Goal: Task Accomplishment & Management: Use online tool/utility

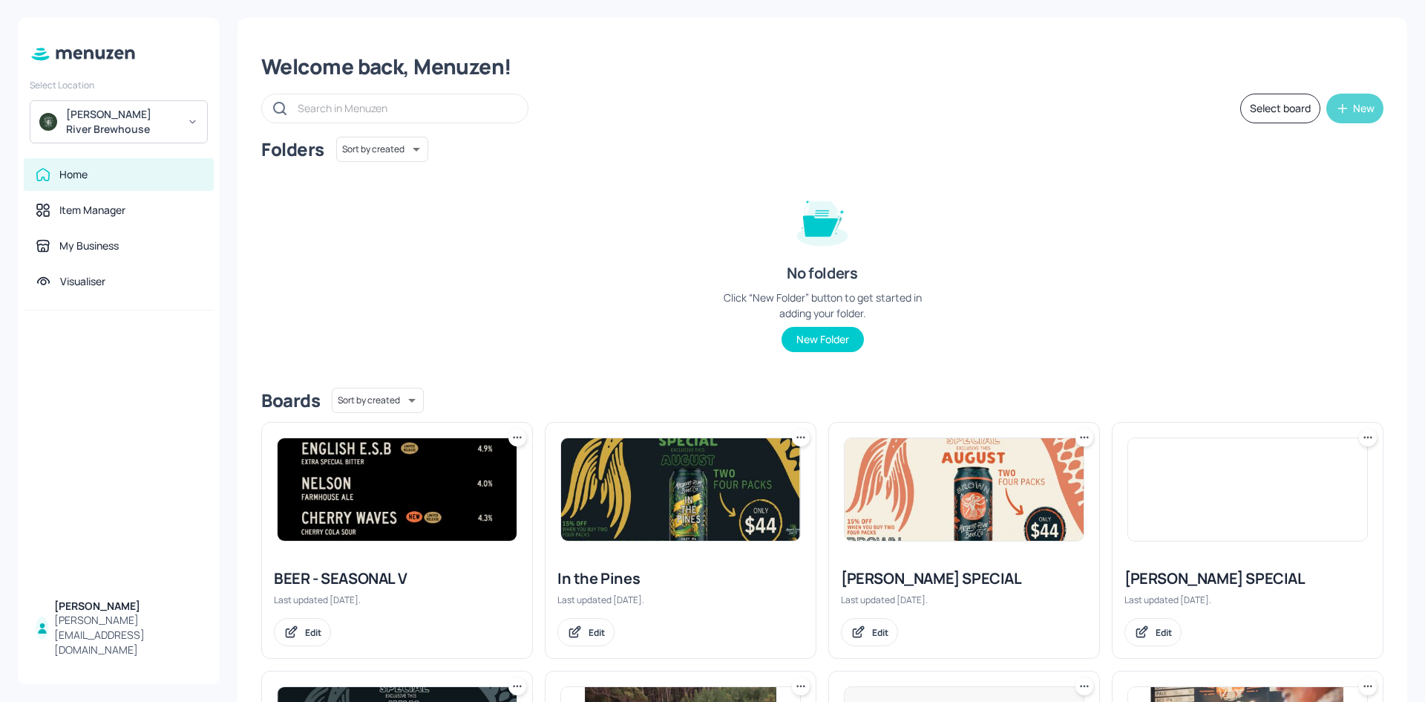
click at [1353, 103] on div "New" at bounding box center [1364, 108] width 22 height 10
click at [1011, 208] on div at bounding box center [712, 351] width 1425 height 702
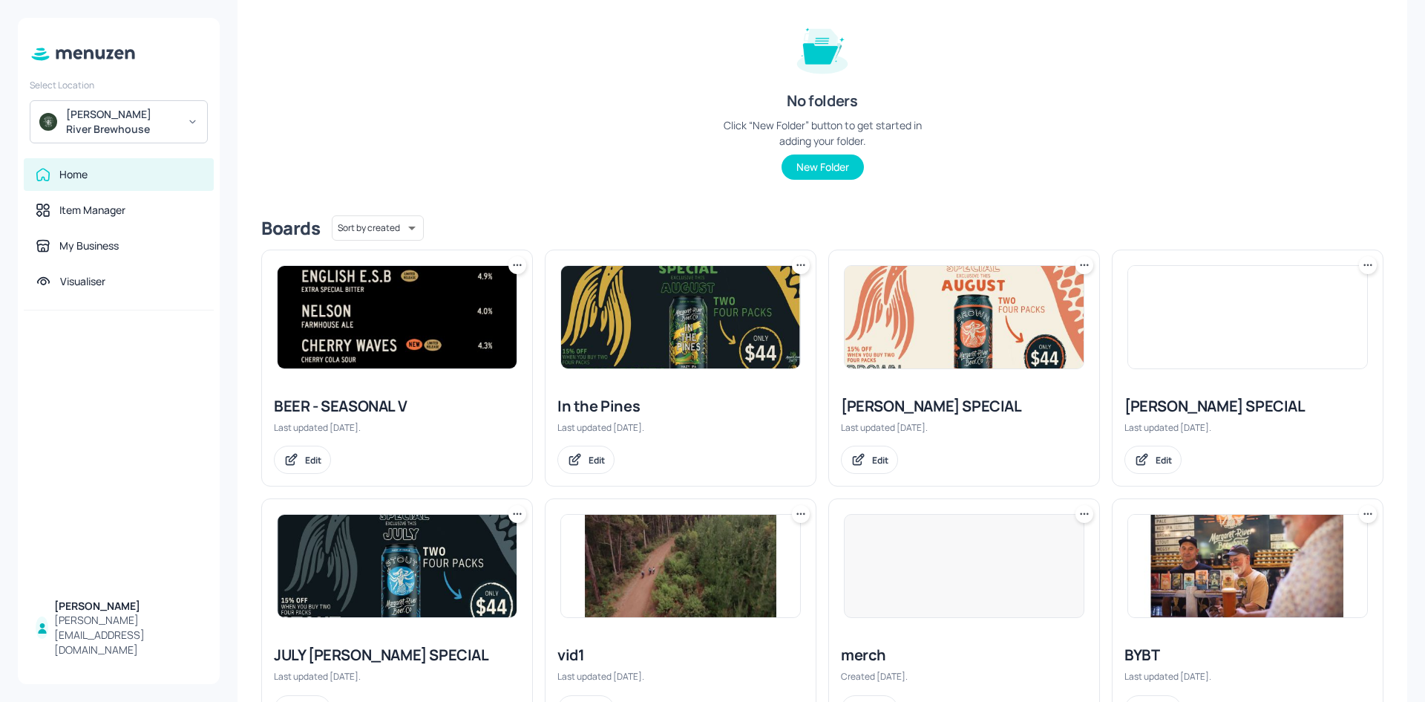
scroll to position [223, 0]
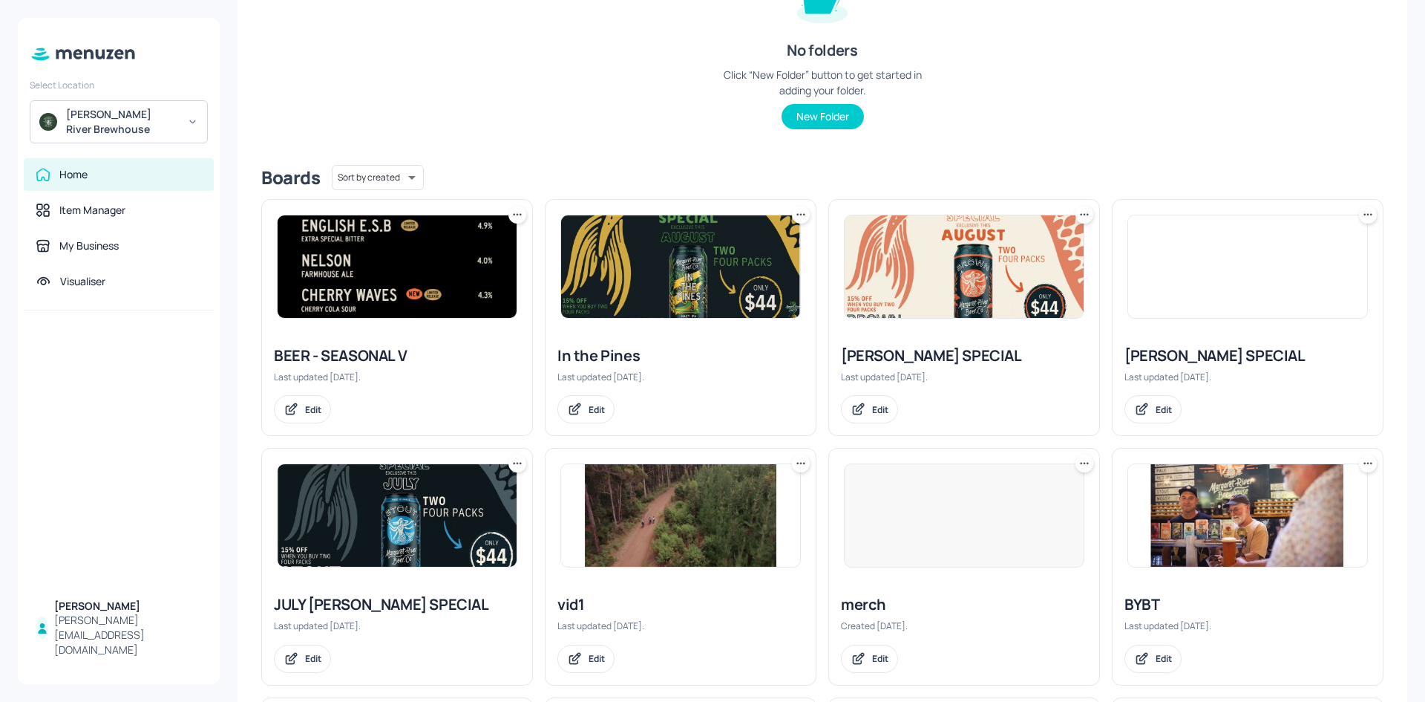
click at [912, 359] on div "August Brown SPECIAL" at bounding box center [964, 355] width 246 height 21
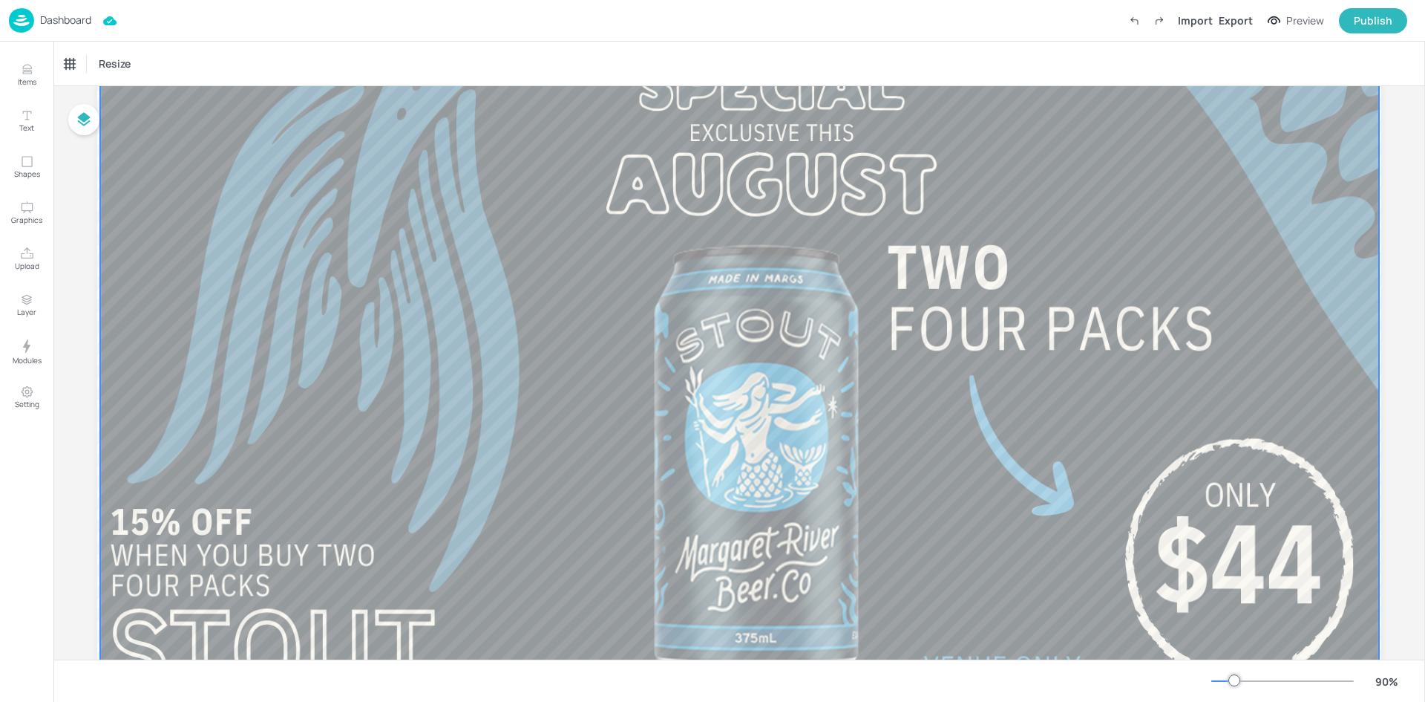
scroll to position [148, 0]
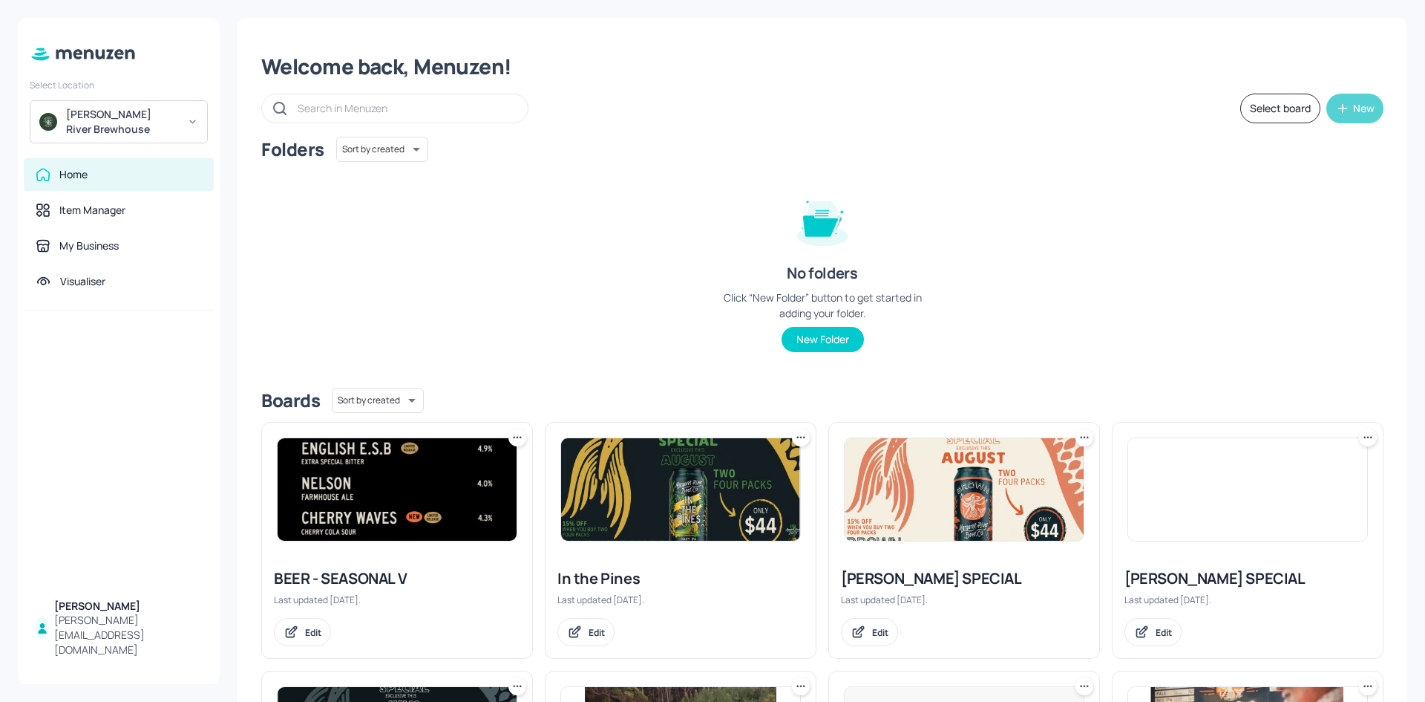
click at [1363, 113] on div "New" at bounding box center [1364, 108] width 22 height 10
click at [1304, 177] on div "Add new board" at bounding box center [1305, 179] width 148 height 33
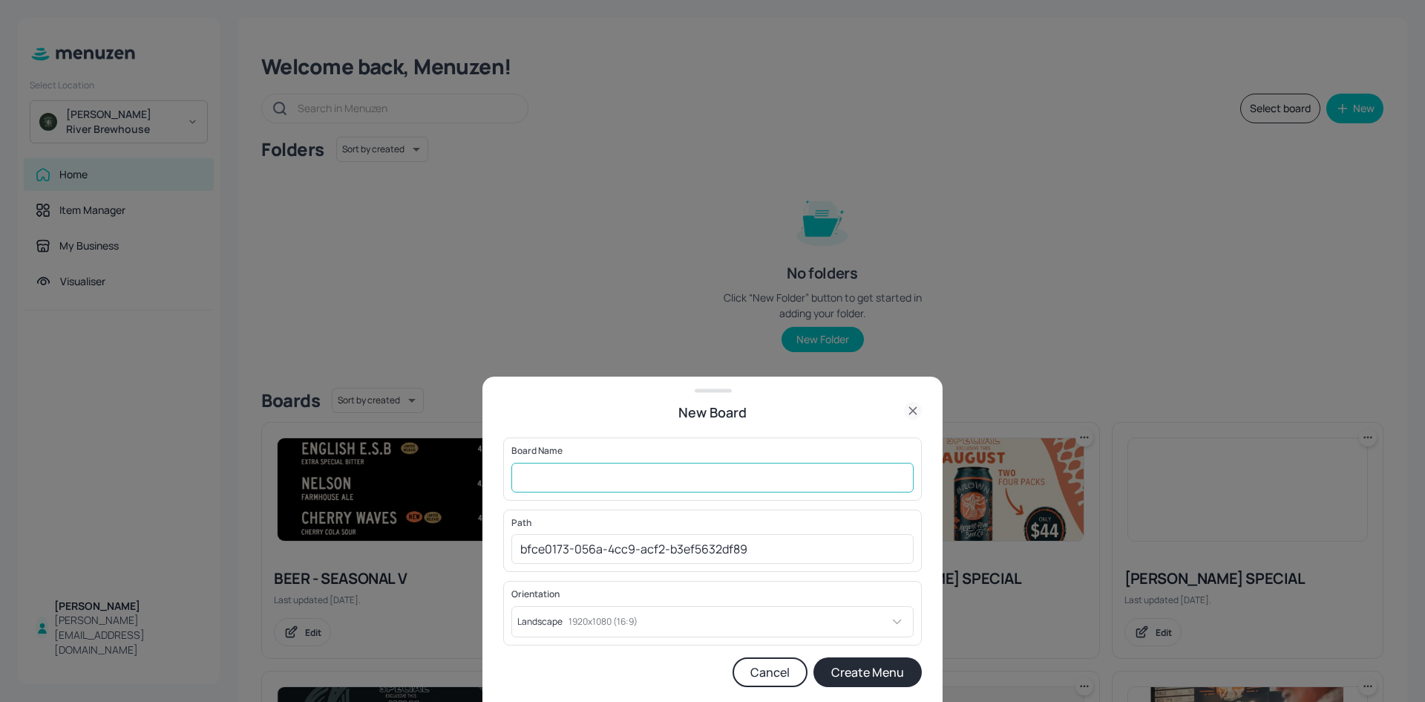
click at [723, 487] on input "text" at bounding box center [713, 478] width 402 height 30
type input "s"
type input "September Mermid"
click at [886, 679] on button "Create Menu" at bounding box center [868, 672] width 108 height 30
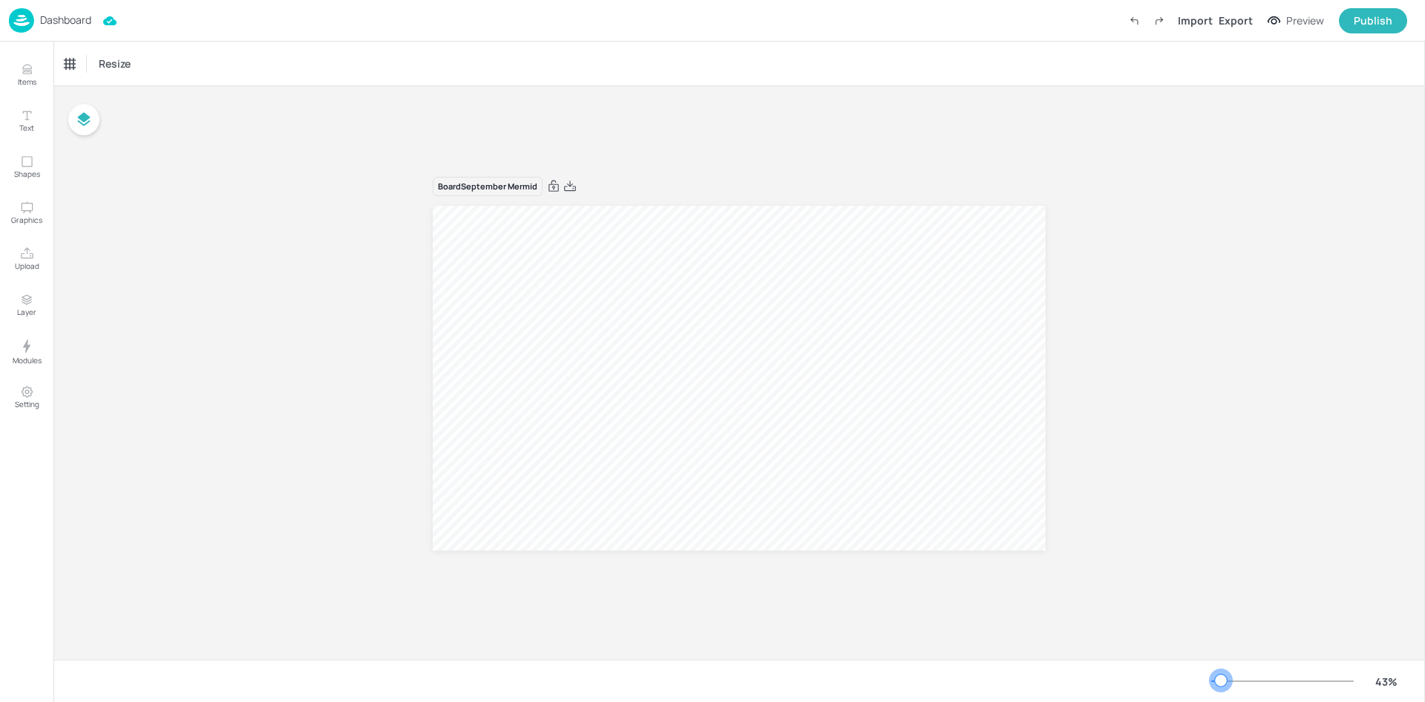
drag, startPoint x: 1235, startPoint y: 681, endPoint x: 1221, endPoint y: 681, distance: 13.4
click at [1221, 681] on div at bounding box center [1221, 680] width 12 height 12
click at [19, 261] on p "Upload" at bounding box center [27, 266] width 24 height 10
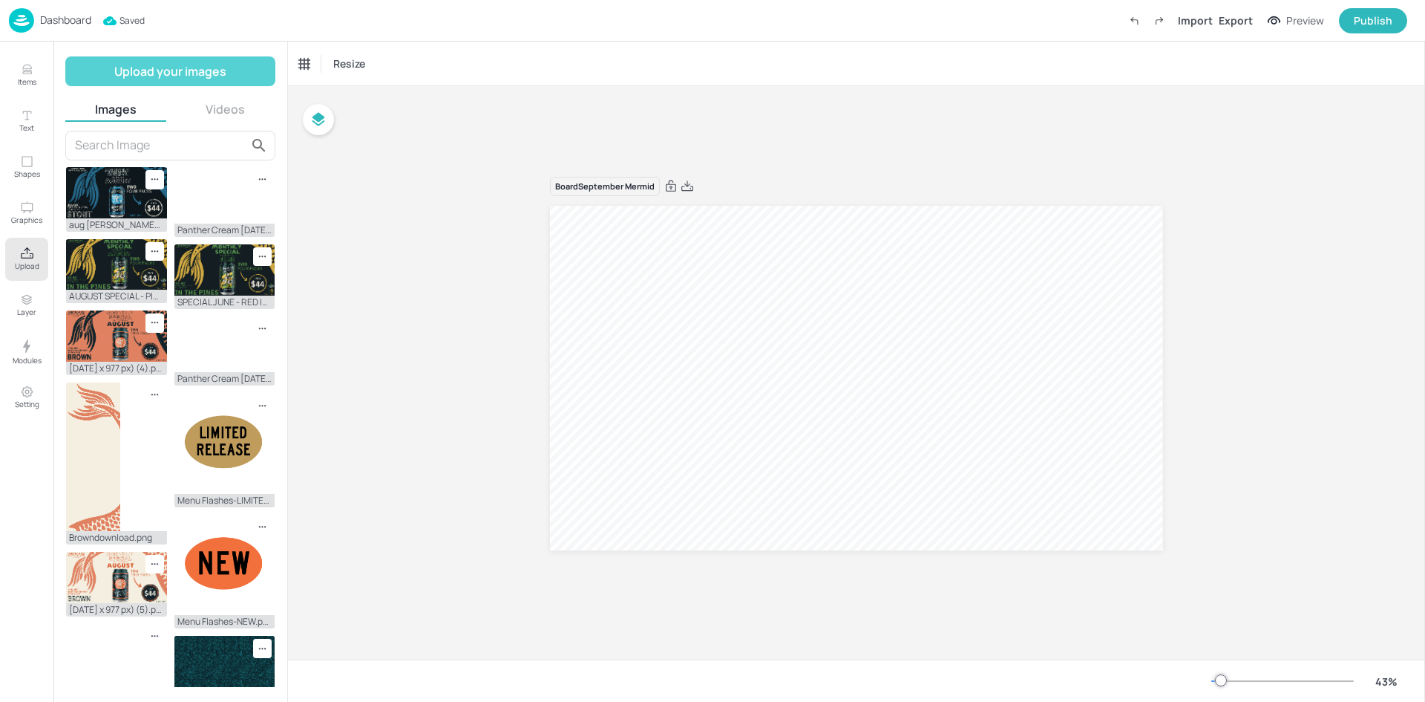
click at [183, 63] on button "Upload your images" at bounding box center [170, 71] width 210 height 30
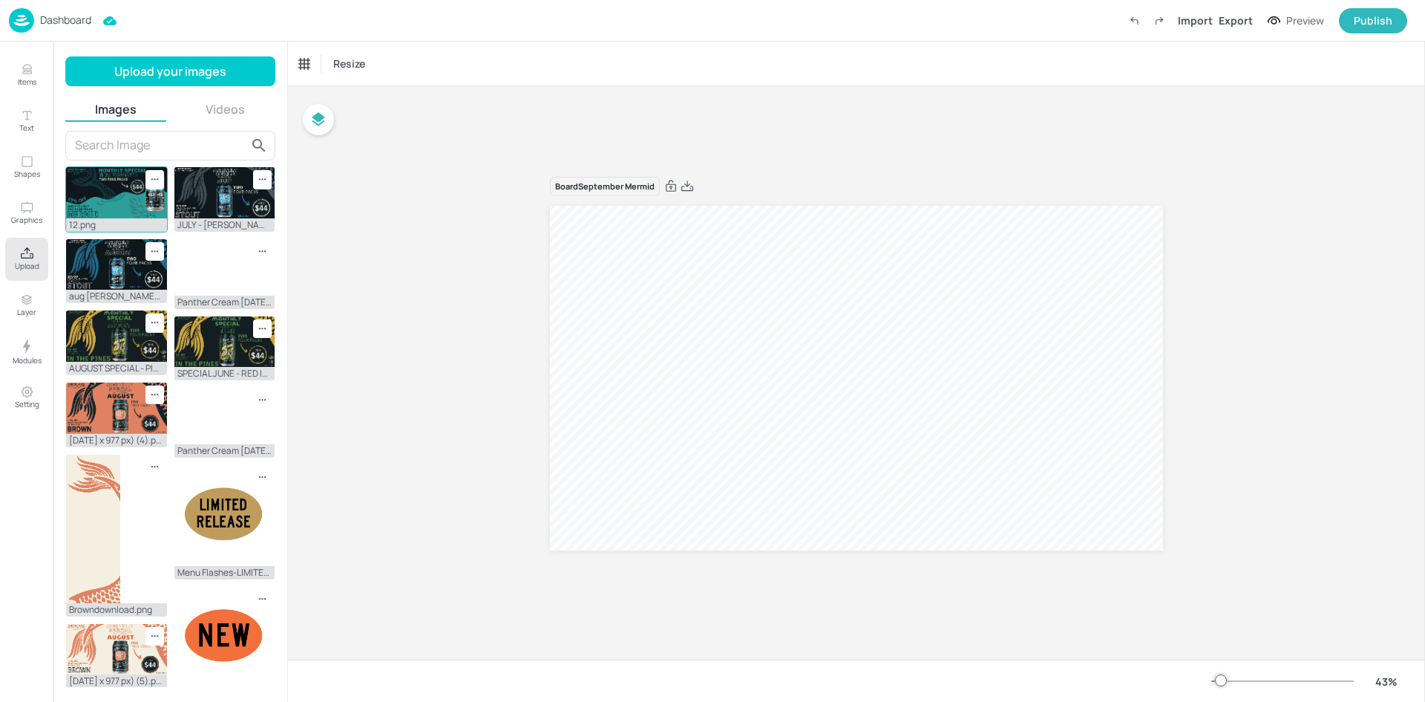
click at [100, 186] on img at bounding box center [116, 192] width 101 height 51
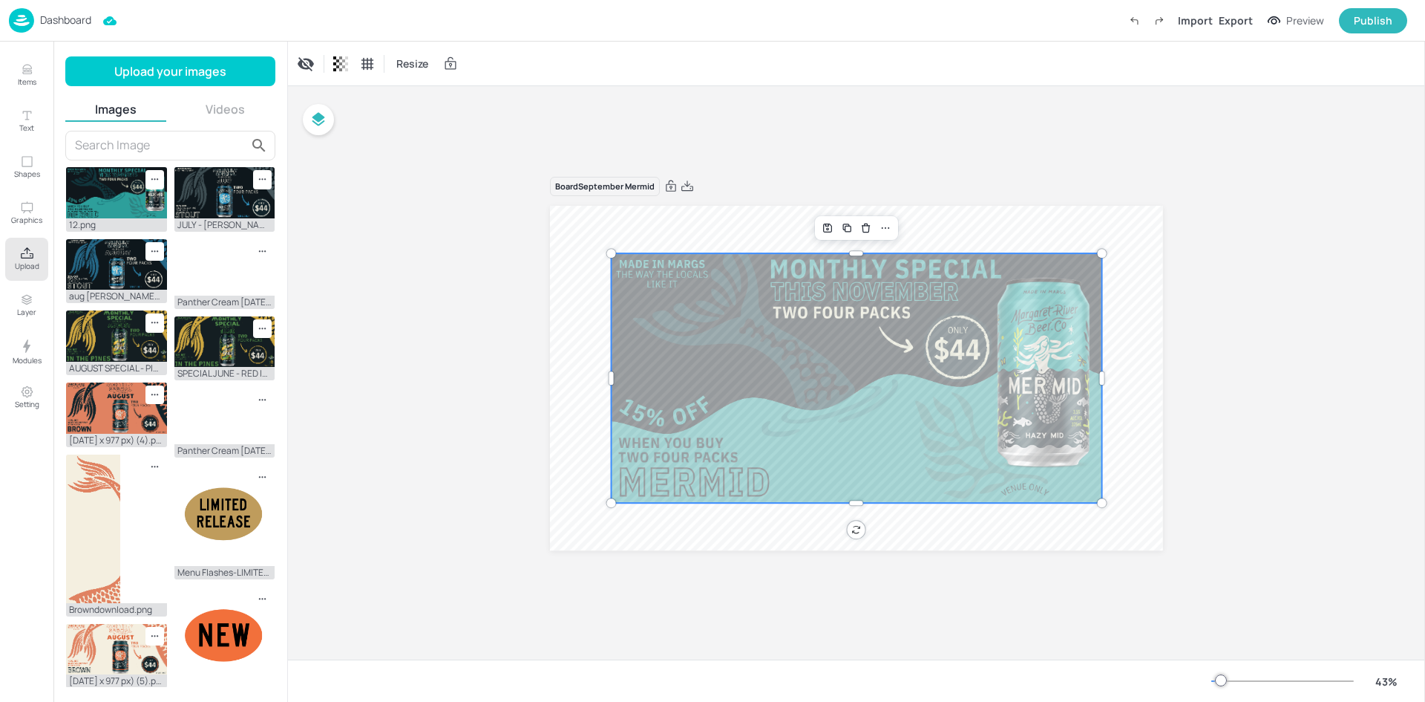
click at [866, 368] on div at bounding box center [857, 377] width 490 height 249
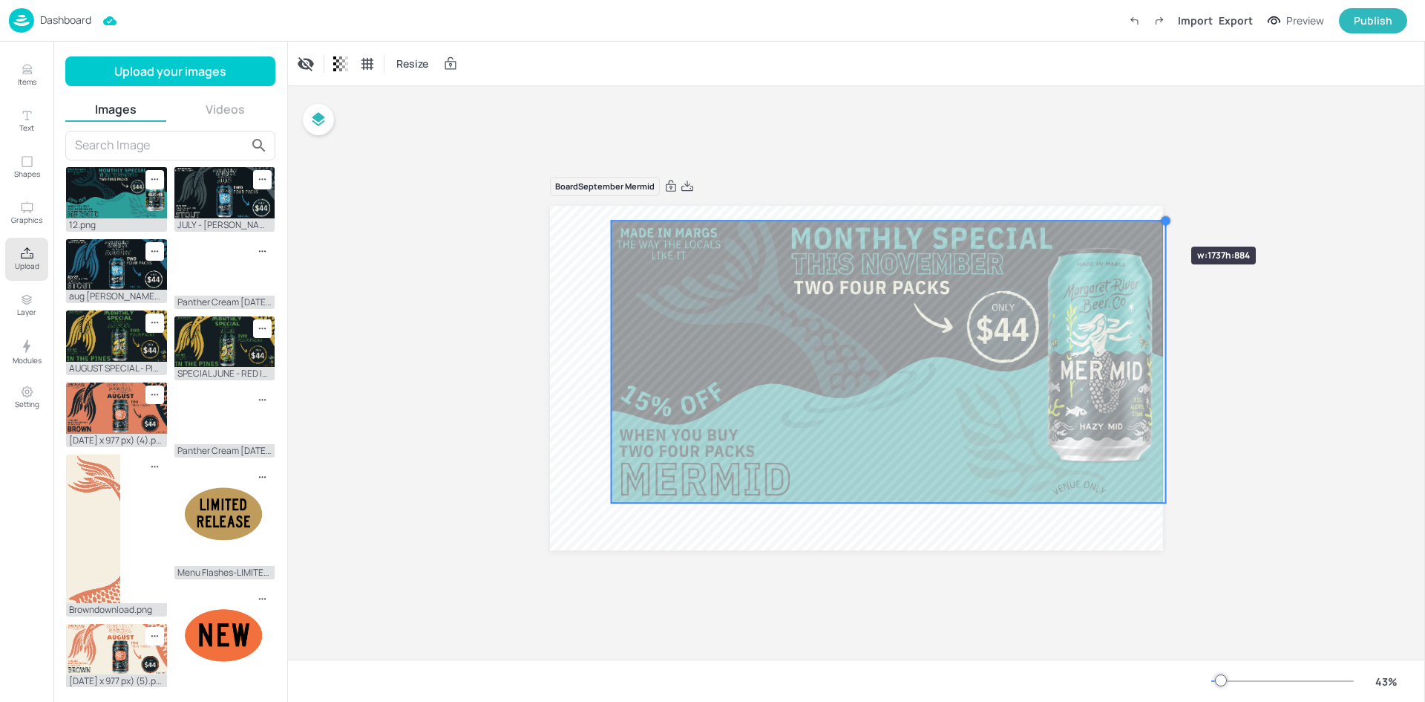
drag, startPoint x: 1100, startPoint y: 252, endPoint x: 1147, endPoint y: 220, distance: 57.0
click at [1147, 220] on div at bounding box center [856, 378] width 613 height 344
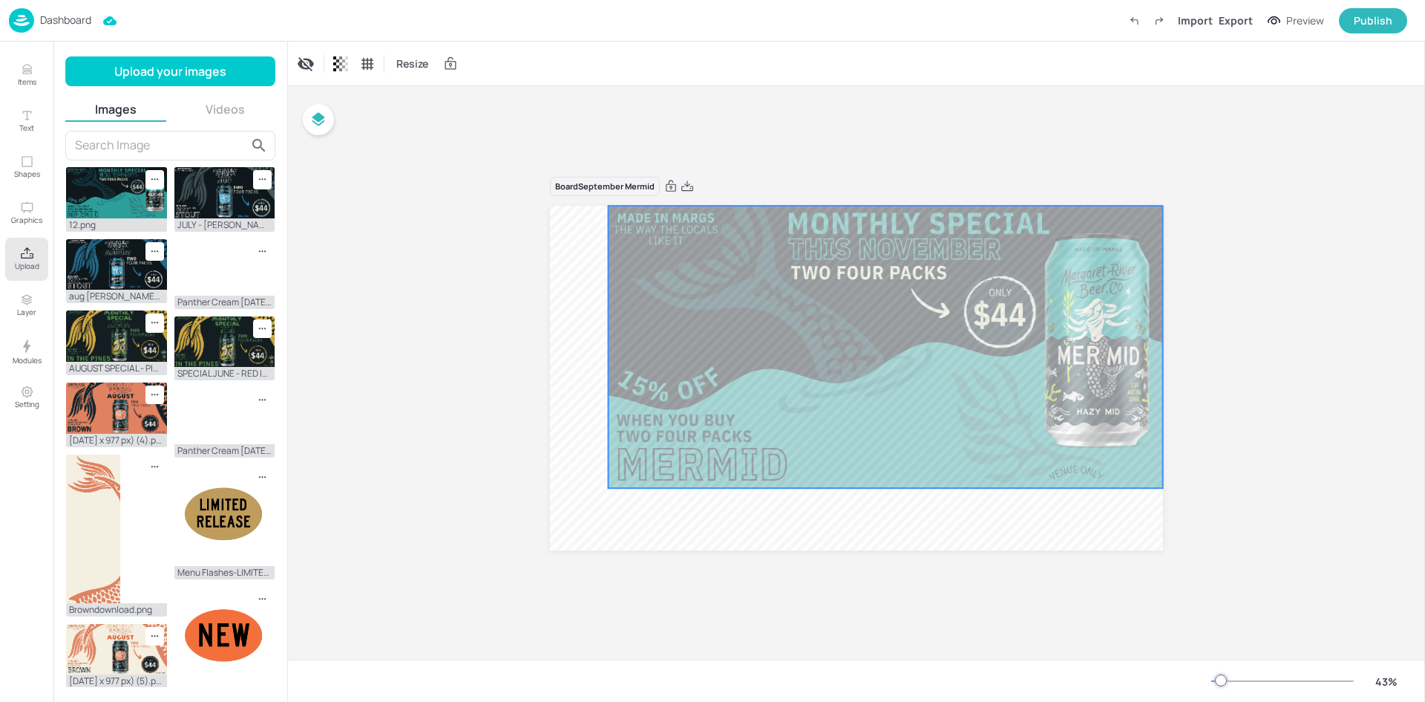
drag, startPoint x: 908, startPoint y: 353, endPoint x: 905, endPoint y: 338, distance: 15.1
click at [905, 338] on div at bounding box center [886, 347] width 555 height 282
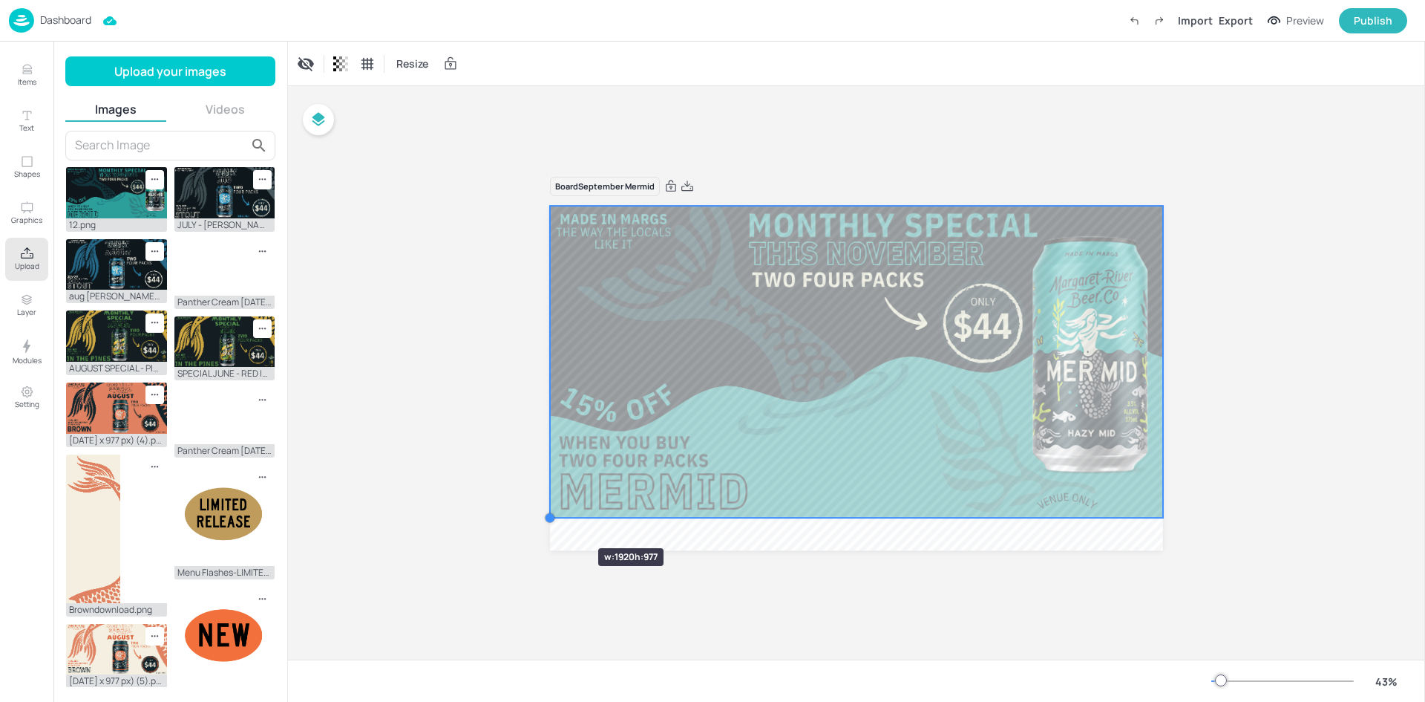
drag, startPoint x: 607, startPoint y: 491, endPoint x: 554, endPoint y: 521, distance: 61.1
click at [554, 521] on div at bounding box center [550, 518] width 12 height 12
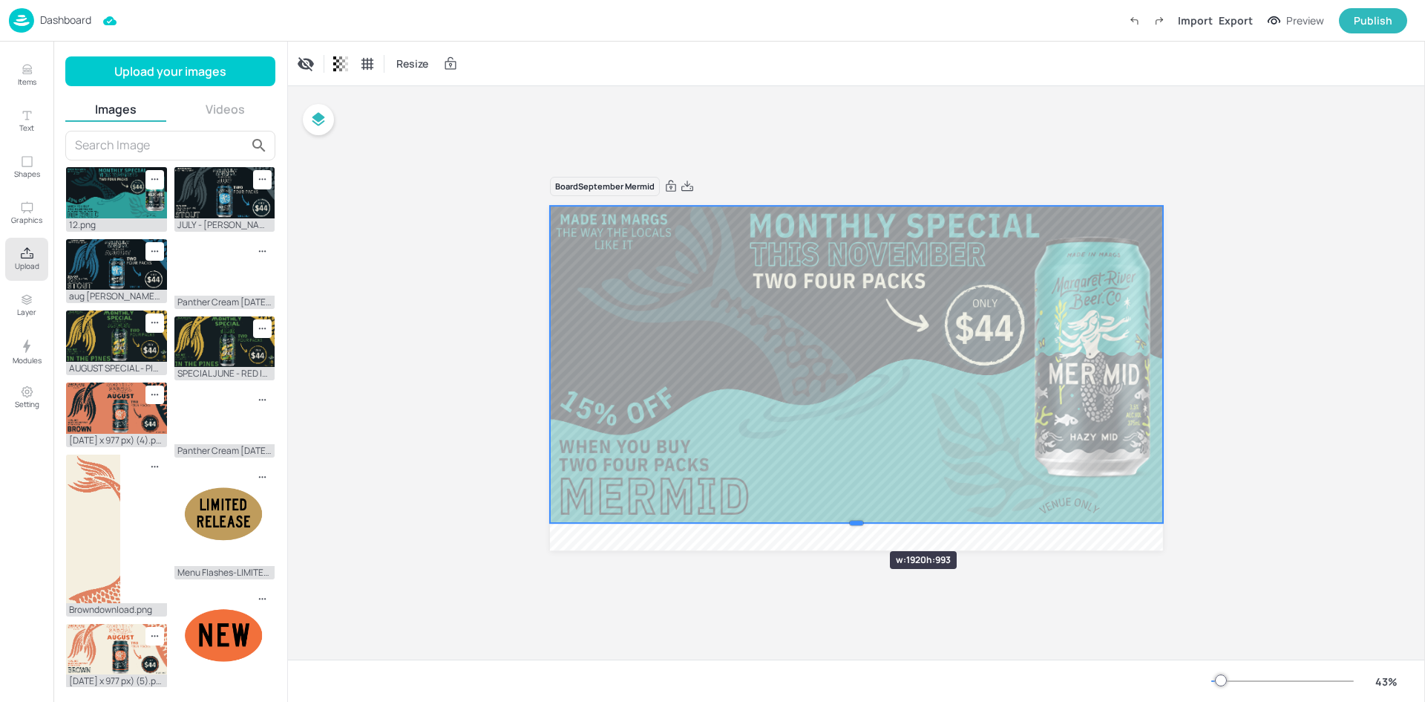
drag, startPoint x: 854, startPoint y: 519, endPoint x: 846, endPoint y: 524, distance: 10.3
click at [846, 524] on div at bounding box center [856, 523] width 613 height 12
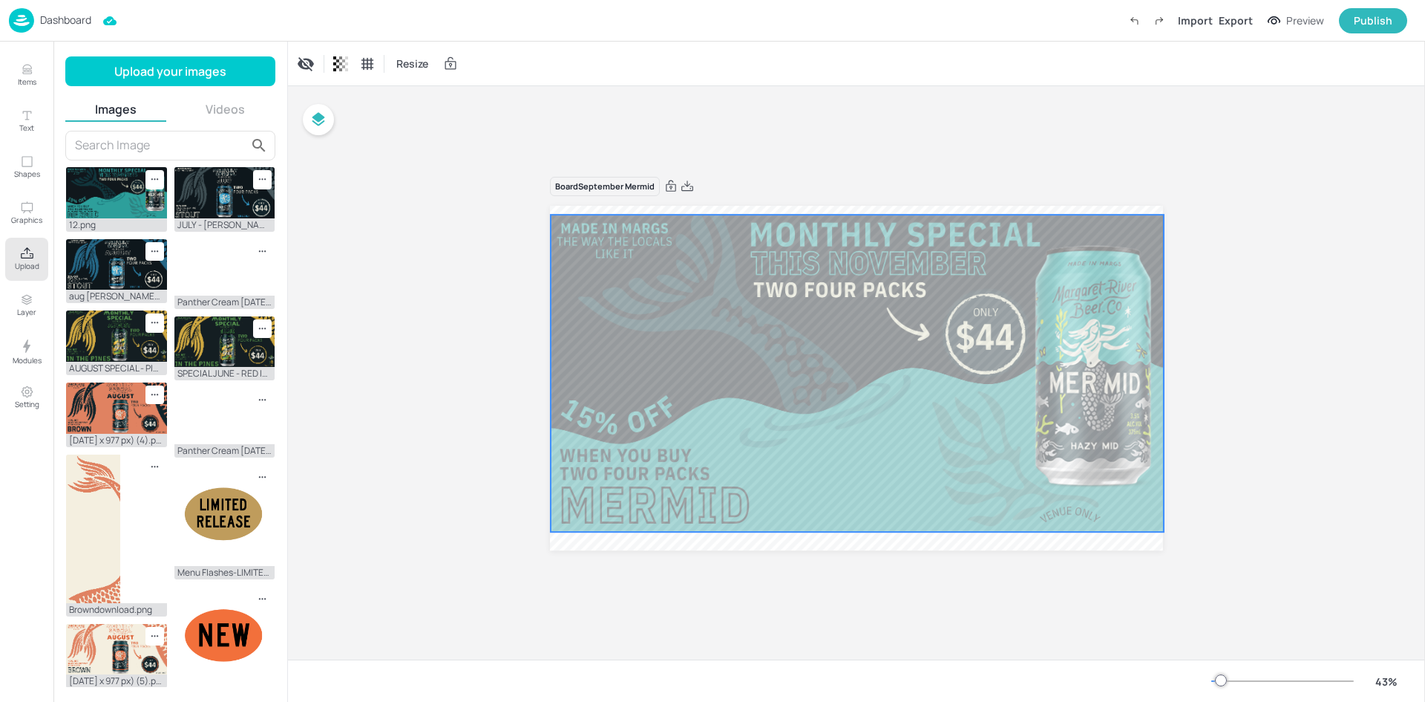
drag, startPoint x: 891, startPoint y: 478, endPoint x: 892, endPoint y: 487, distance: 8.9
click at [892, 487] on div at bounding box center [858, 373] width 615 height 317
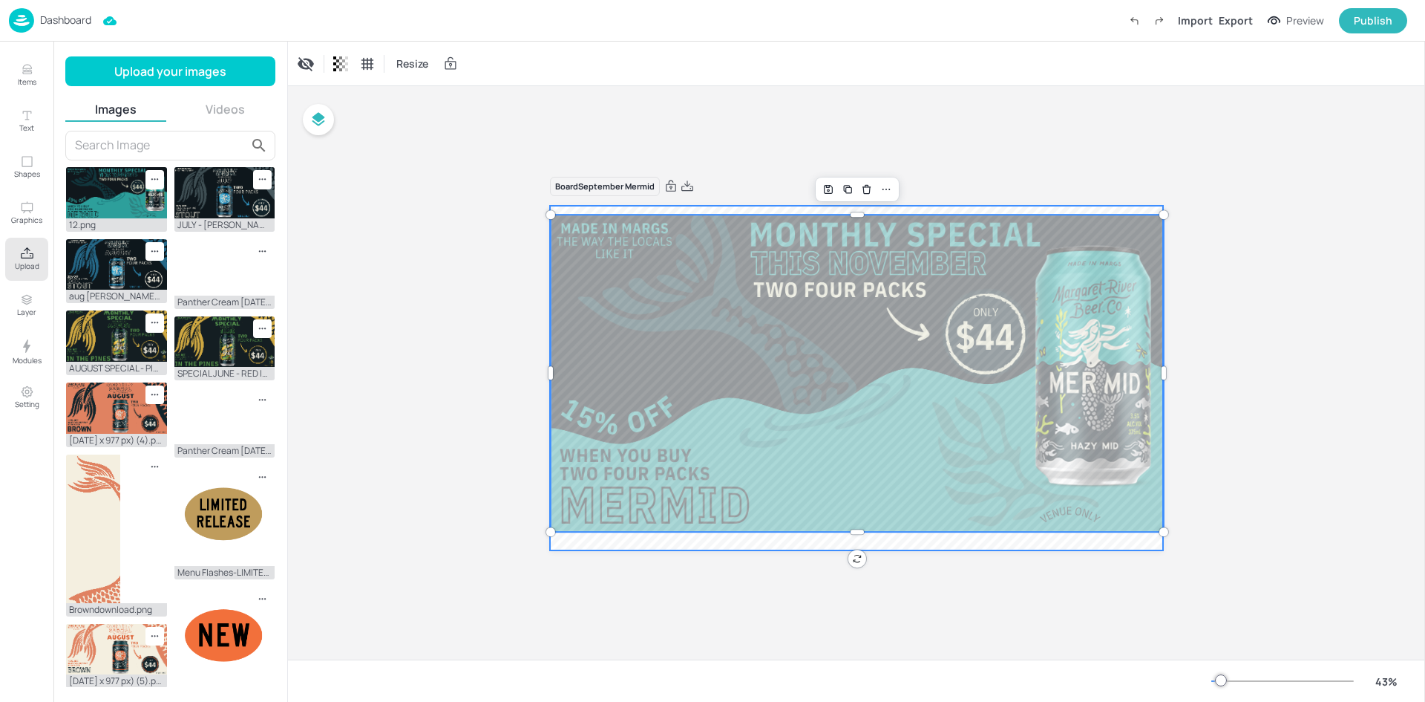
click at [847, 543] on div at bounding box center [856, 378] width 613 height 344
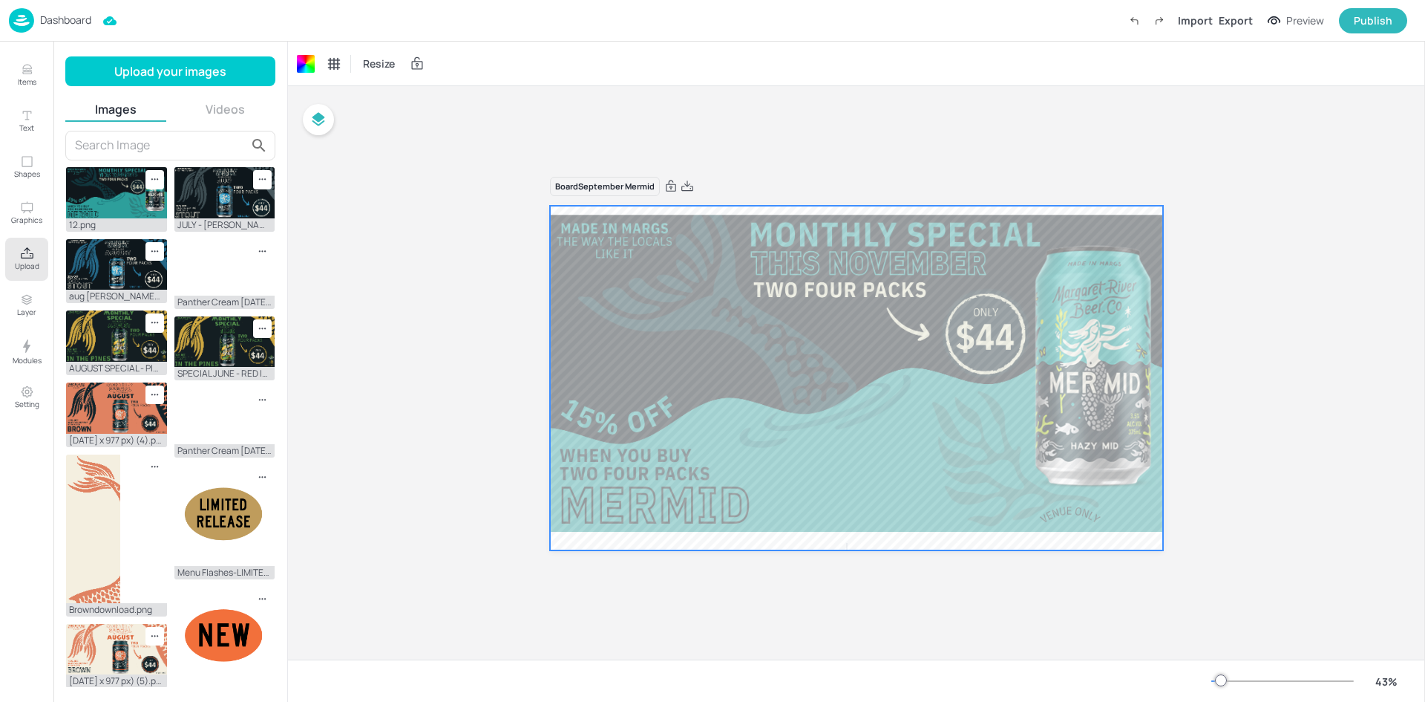
click at [723, 151] on div "Board September Mermid" at bounding box center [856, 372] width 1137 height 573
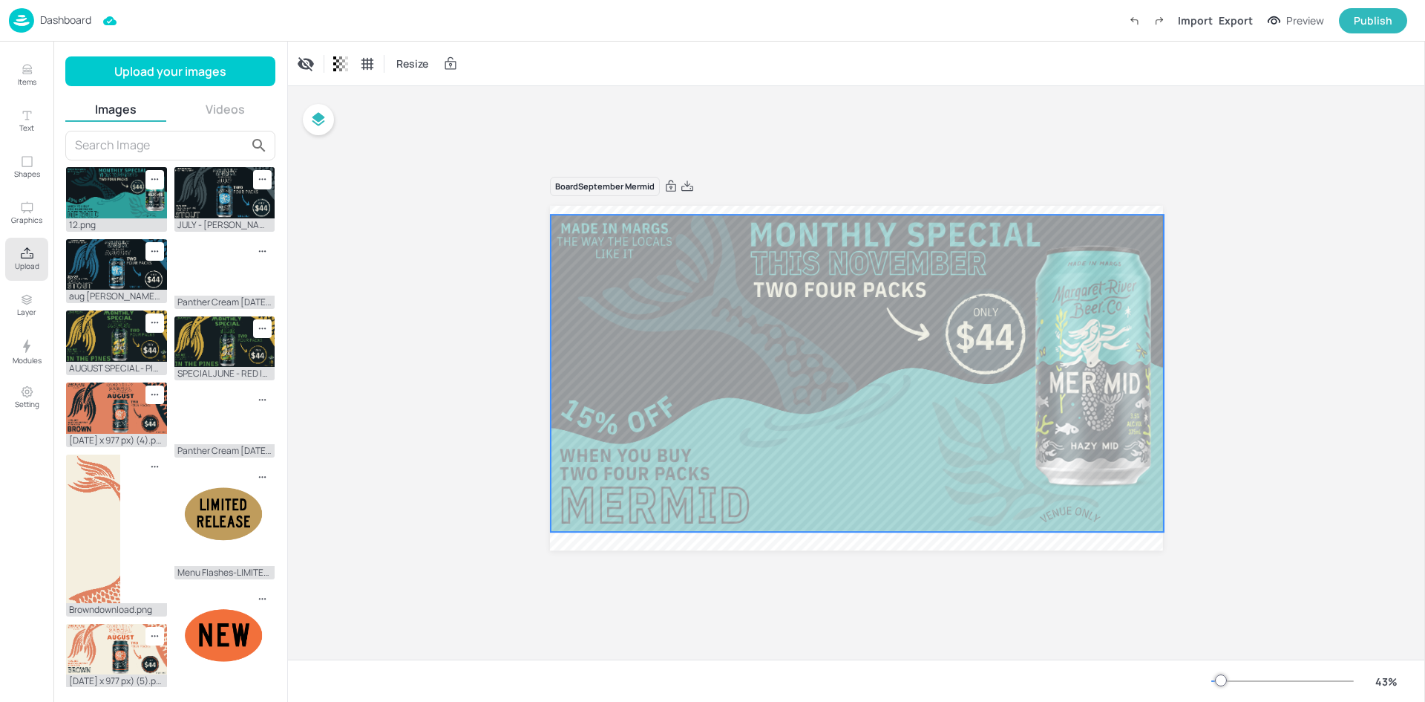
click at [633, 290] on div at bounding box center [858, 373] width 615 height 317
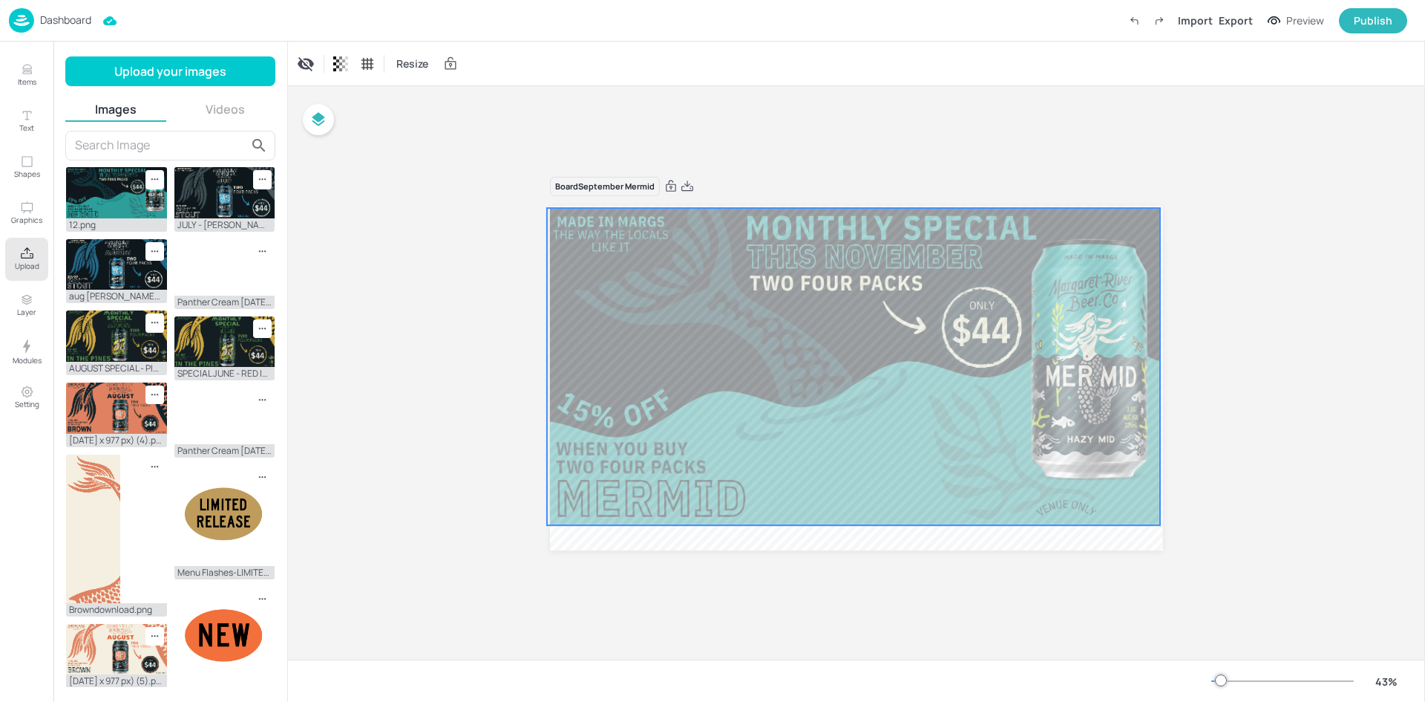
drag, startPoint x: 899, startPoint y: 349, endPoint x: 895, endPoint y: 342, distance: 7.6
click at [895, 342] on div at bounding box center [854, 366] width 615 height 317
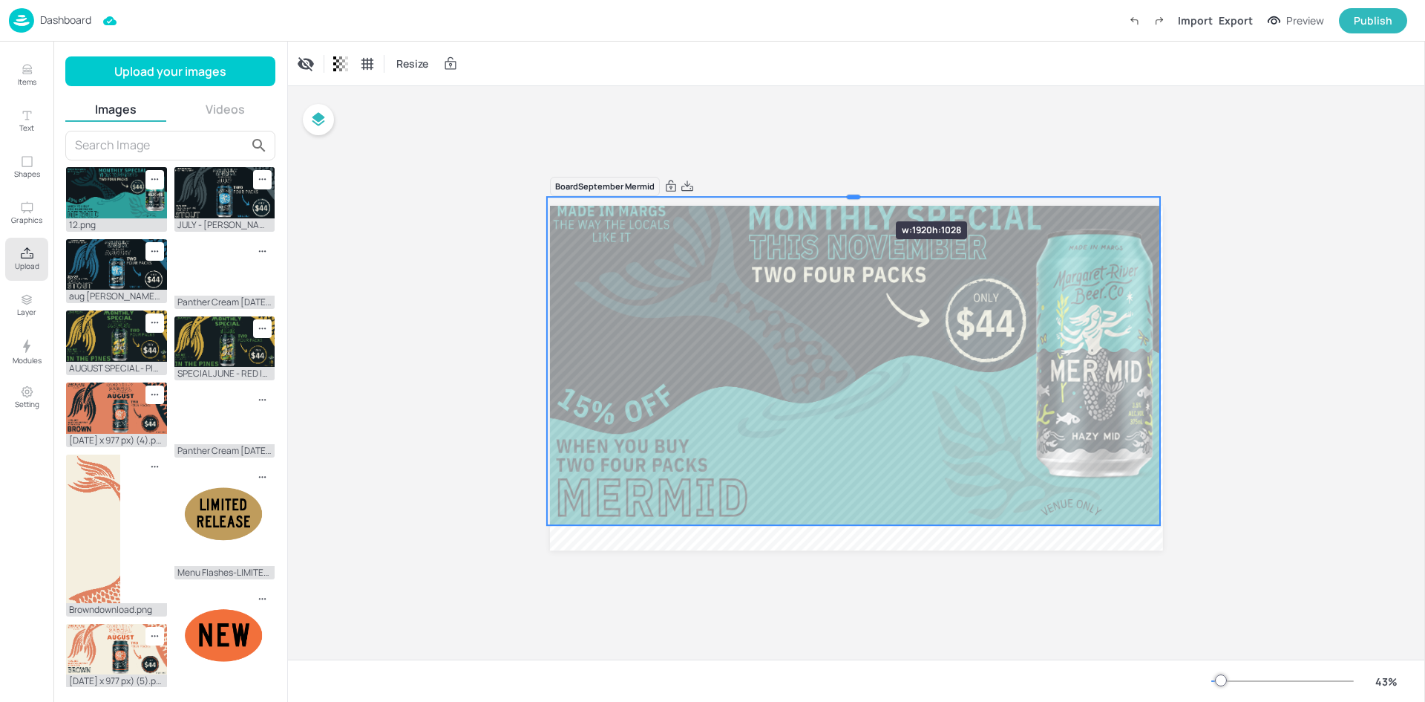
drag, startPoint x: 852, startPoint y: 206, endPoint x: 852, endPoint y: 195, distance: 11.2
click at [852, 195] on div at bounding box center [853, 197] width 13 height 4
click at [1165, 362] on div at bounding box center [1163, 360] width 4 height 13
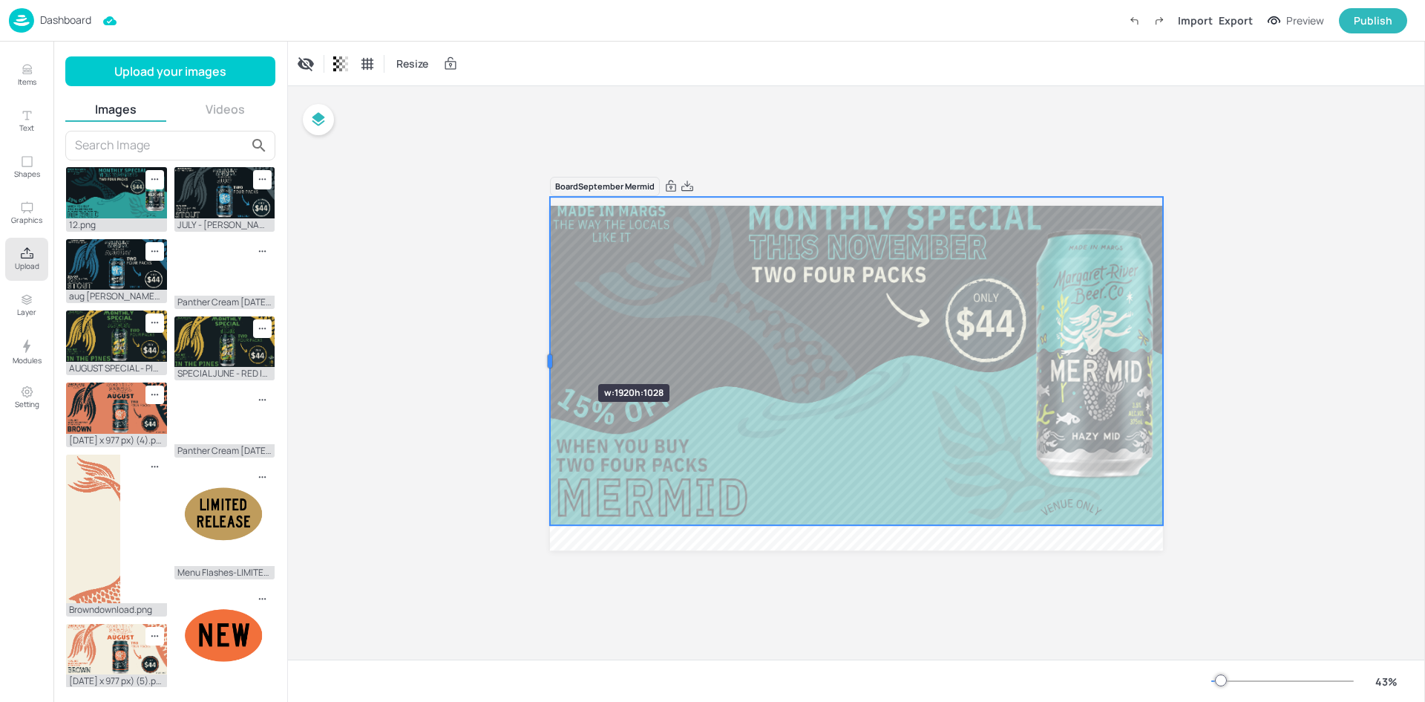
click at [554, 357] on div at bounding box center [550, 361] width 12 height 328
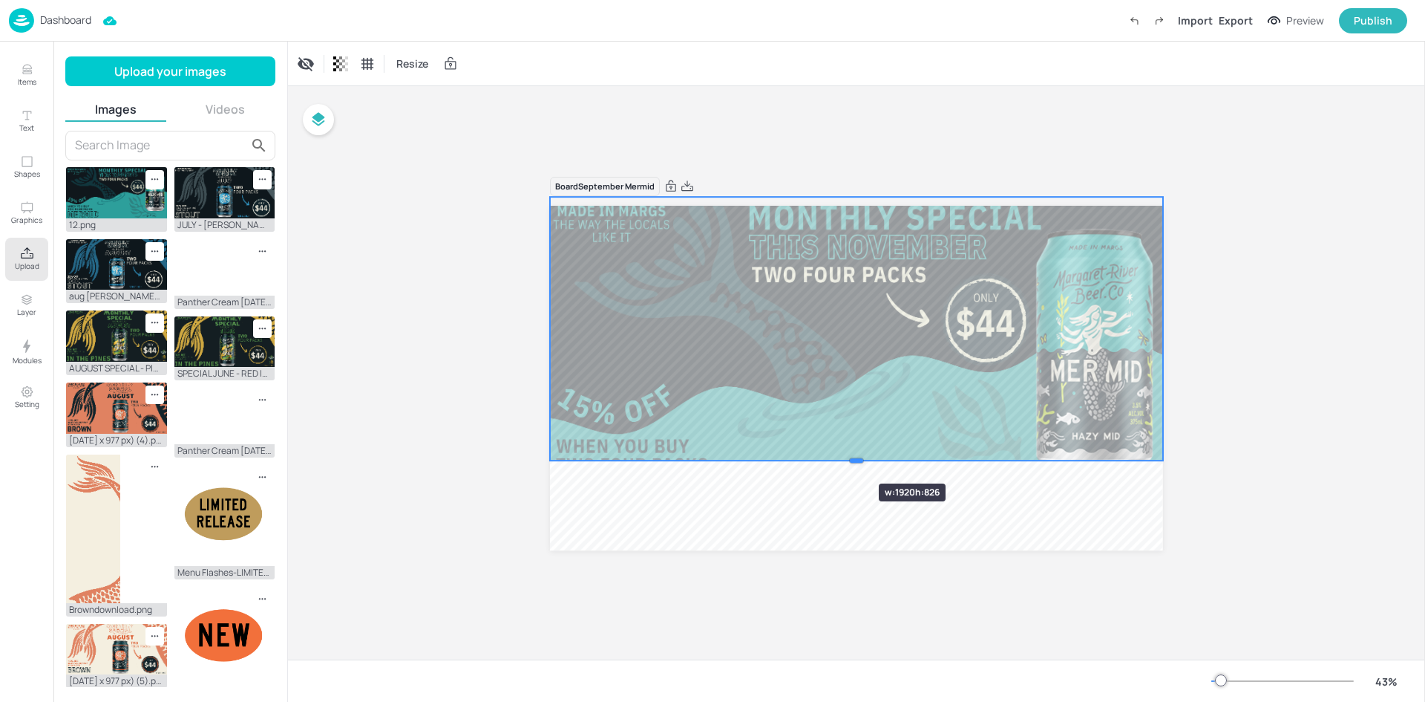
drag, startPoint x: 858, startPoint y: 521, endPoint x: 834, endPoint y: 457, distance: 68.8
click at [834, 457] on div at bounding box center [856, 460] width 613 height 12
click at [870, 339] on div at bounding box center [857, 361] width 621 height 328
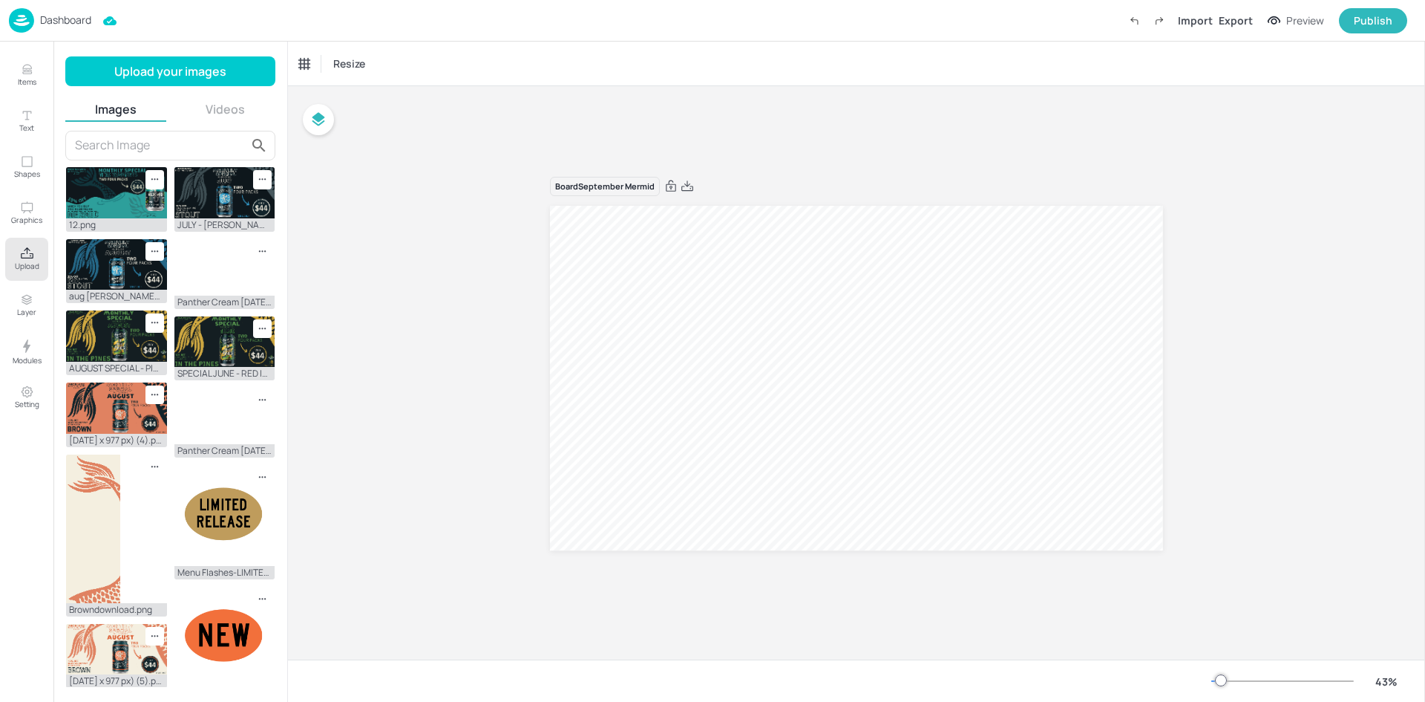
click at [468, 265] on div "Board September Mermid" at bounding box center [856, 372] width 1137 height 573
click at [365, 68] on span "Resize" at bounding box center [349, 64] width 38 height 16
click at [639, 129] on div at bounding box center [712, 351] width 1425 height 702
click at [639, 129] on div "Board September Mermid" at bounding box center [856, 372] width 1137 height 573
click at [360, 61] on span "Resize" at bounding box center [349, 64] width 38 height 16
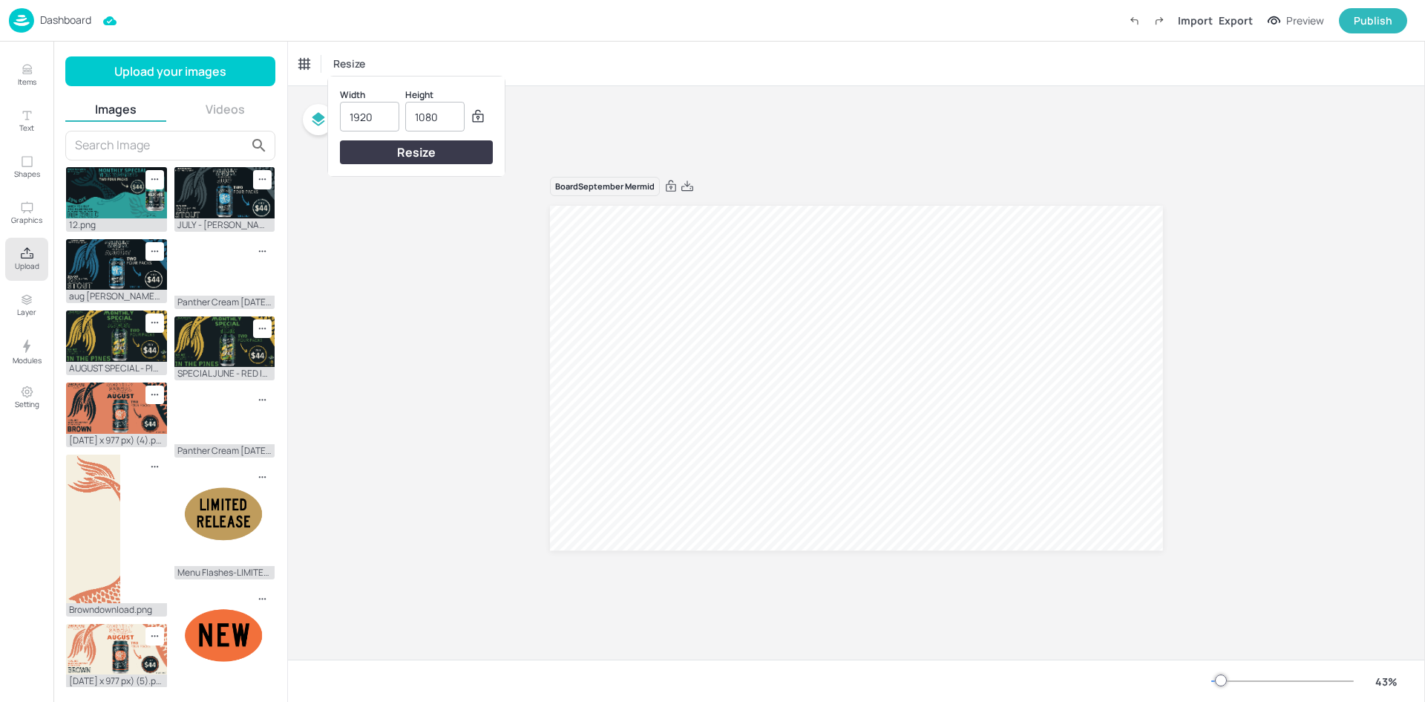
click at [376, 113] on input "1920" at bounding box center [370, 116] width 40 height 28
click at [641, 124] on div at bounding box center [712, 351] width 1425 height 702
click at [353, 66] on span "Resize" at bounding box center [349, 64] width 38 height 16
click at [933, 84] on div at bounding box center [712, 351] width 1425 height 702
click at [905, 133] on div "Board September Mermid" at bounding box center [856, 372] width 1137 height 573
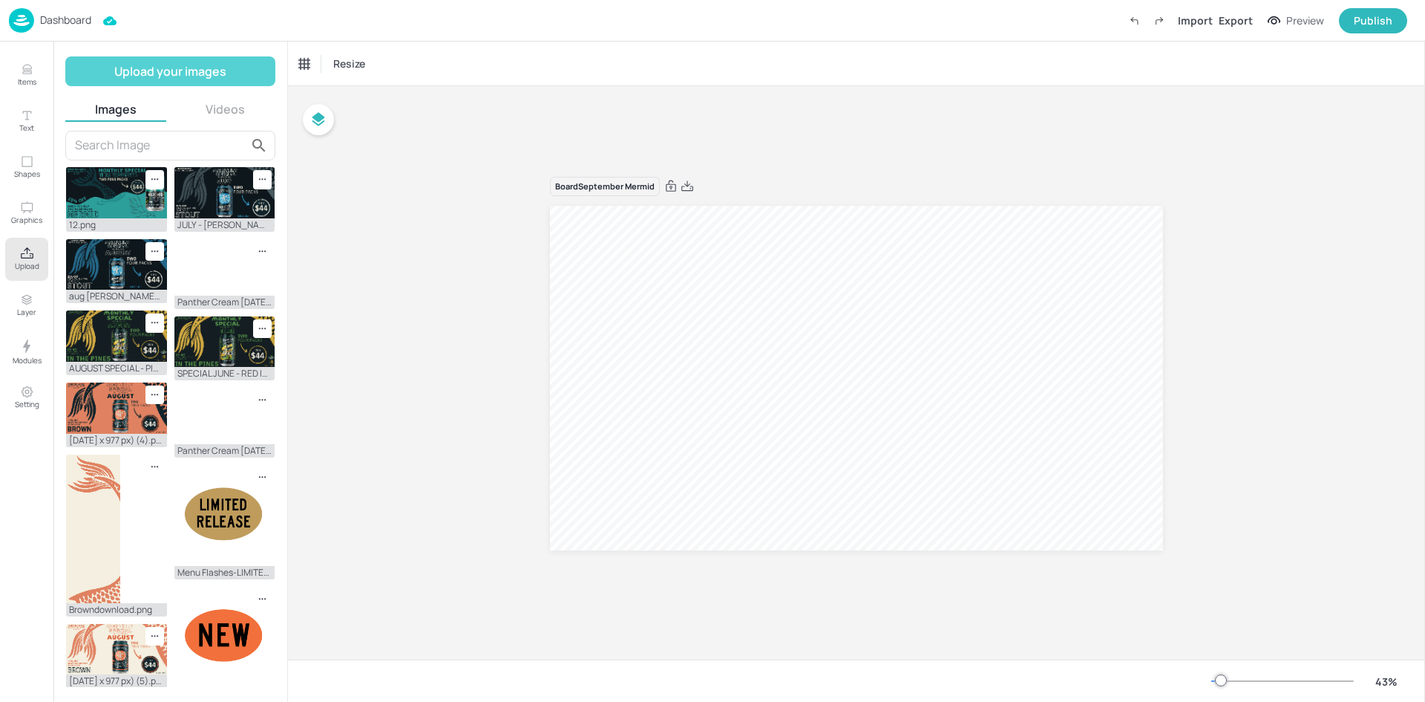
click at [185, 68] on button "Upload your images" at bounding box center [170, 71] width 210 height 30
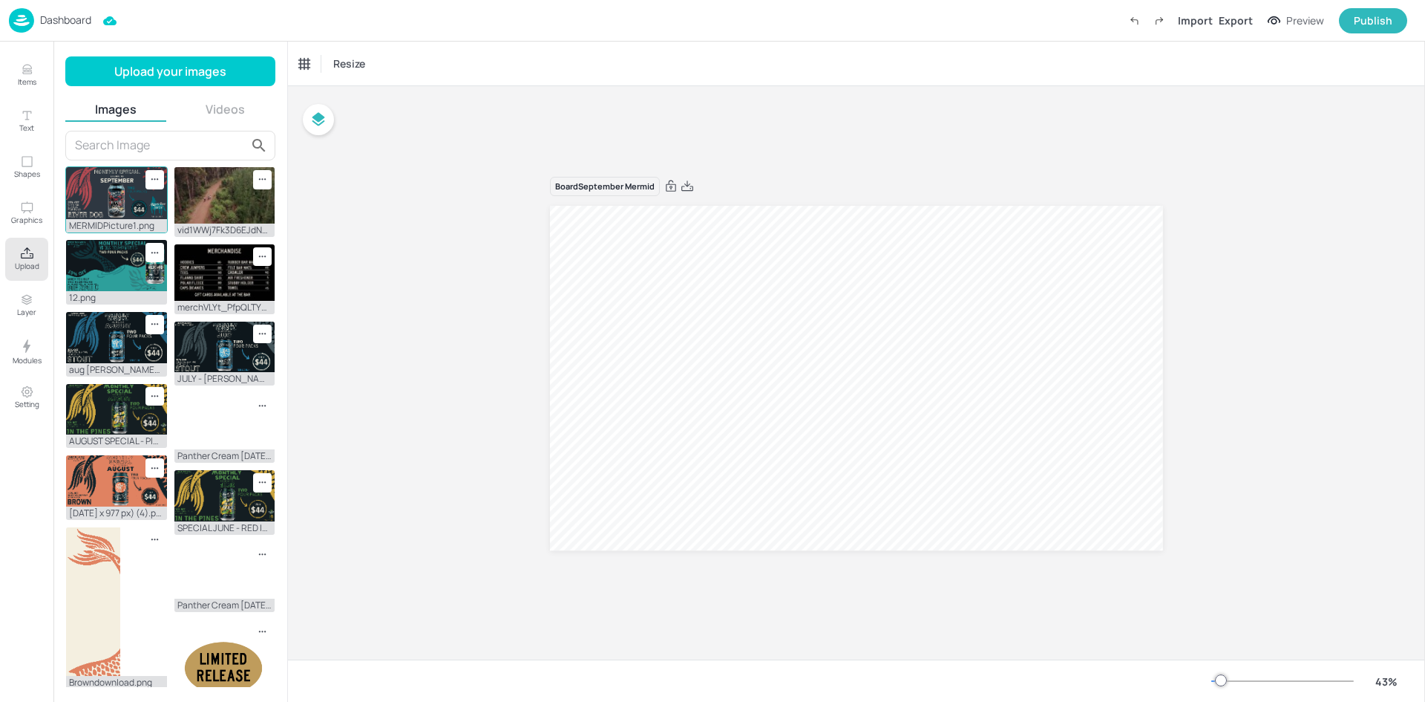
click at [106, 195] on img at bounding box center [116, 193] width 101 height 52
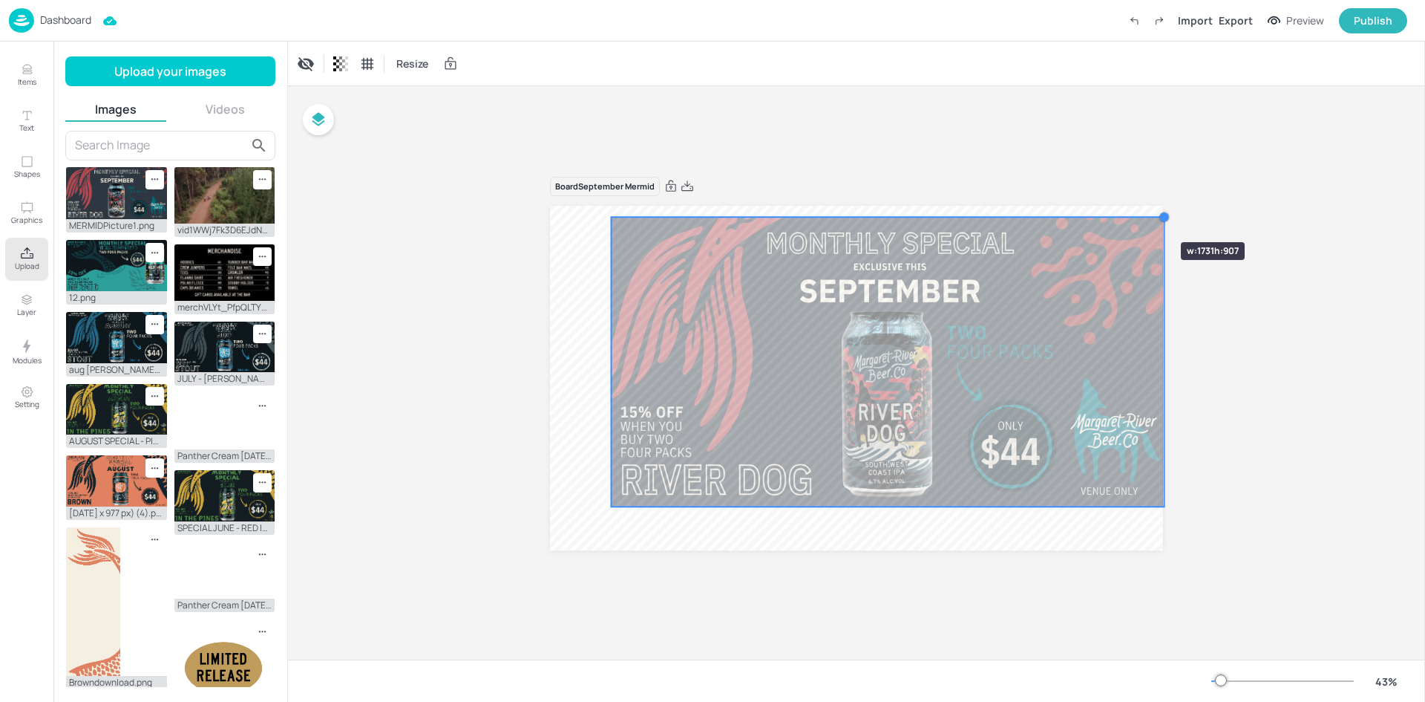
drag, startPoint x: 1099, startPoint y: 248, endPoint x: 1137, endPoint y: 215, distance: 49.4
click at [1137, 215] on div at bounding box center [856, 378] width 613 height 344
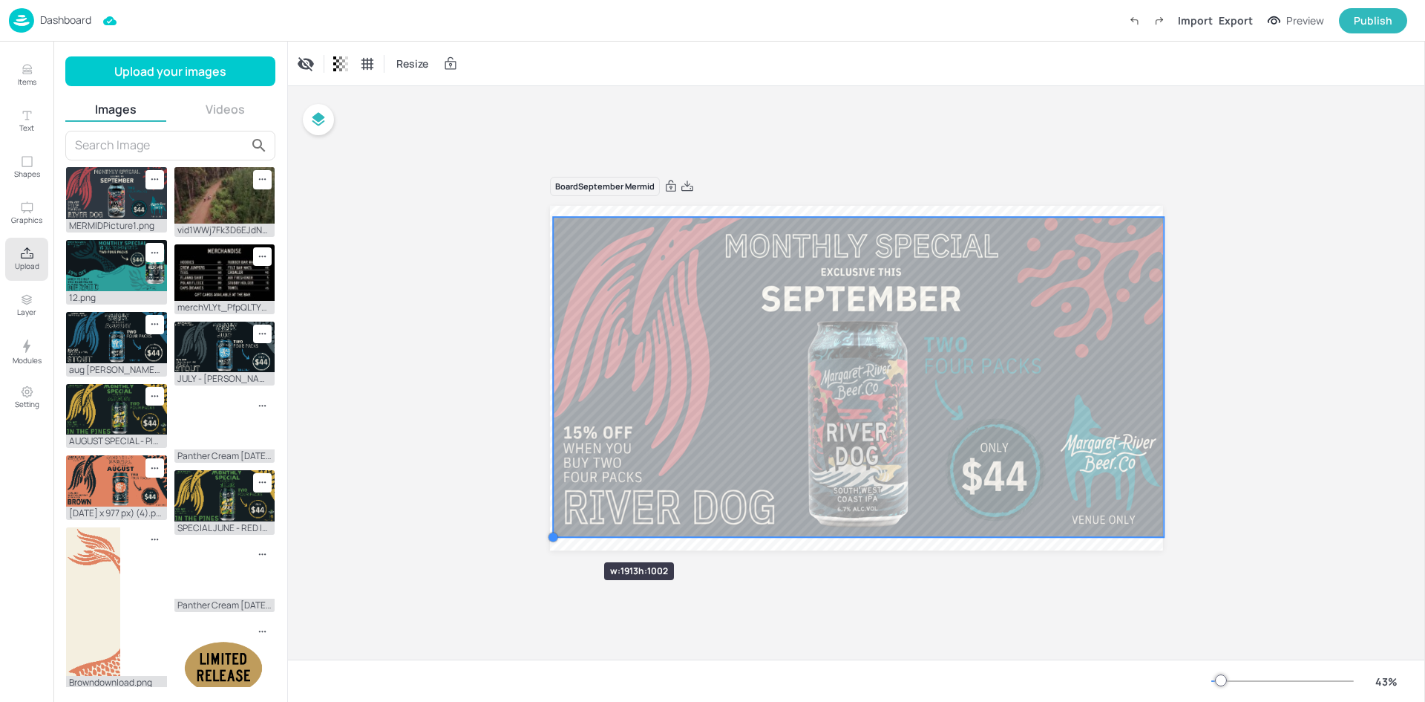
drag, startPoint x: 610, startPoint y: 505, endPoint x: 560, endPoint y: 535, distance: 58.9
click at [560, 535] on div at bounding box center [856, 378] width 613 height 344
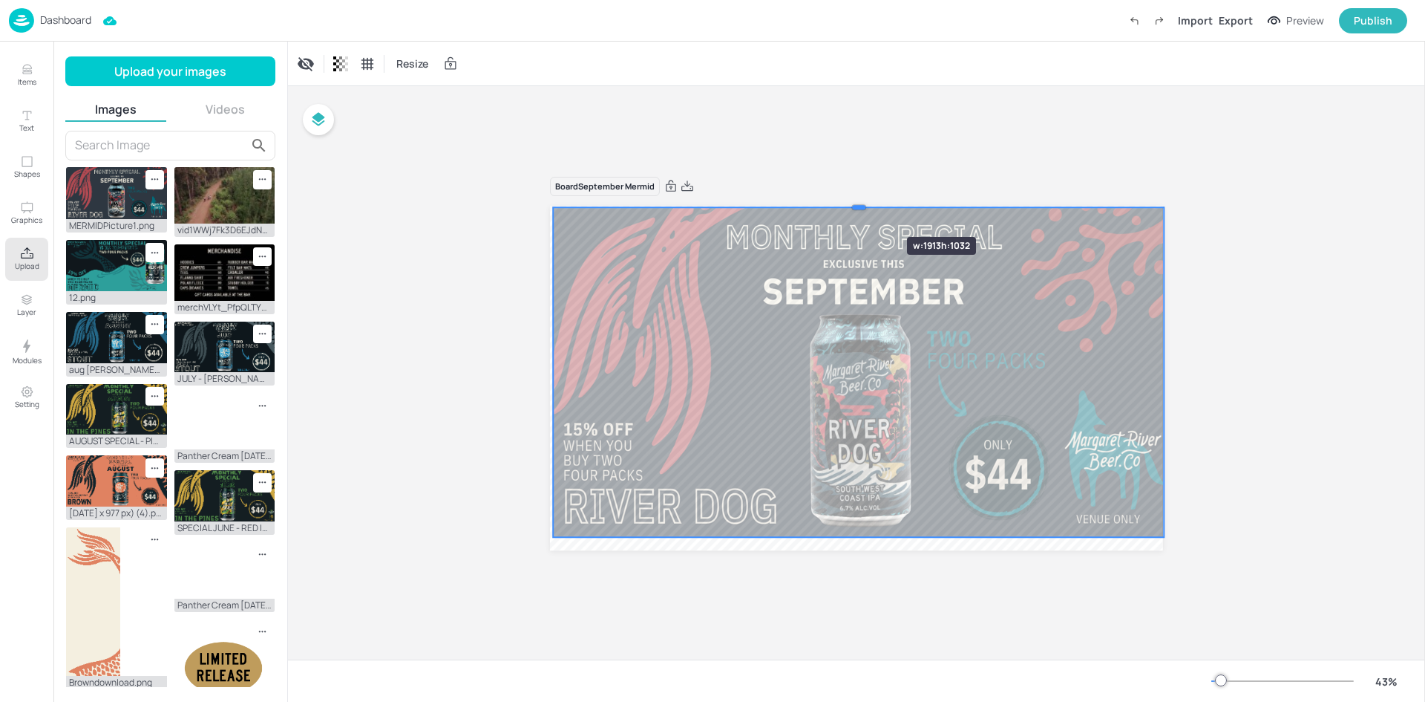
drag, startPoint x: 860, startPoint y: 220, endPoint x: 863, endPoint y: 210, distance: 9.9
click at [863, 210] on div at bounding box center [858, 207] width 611 height 12
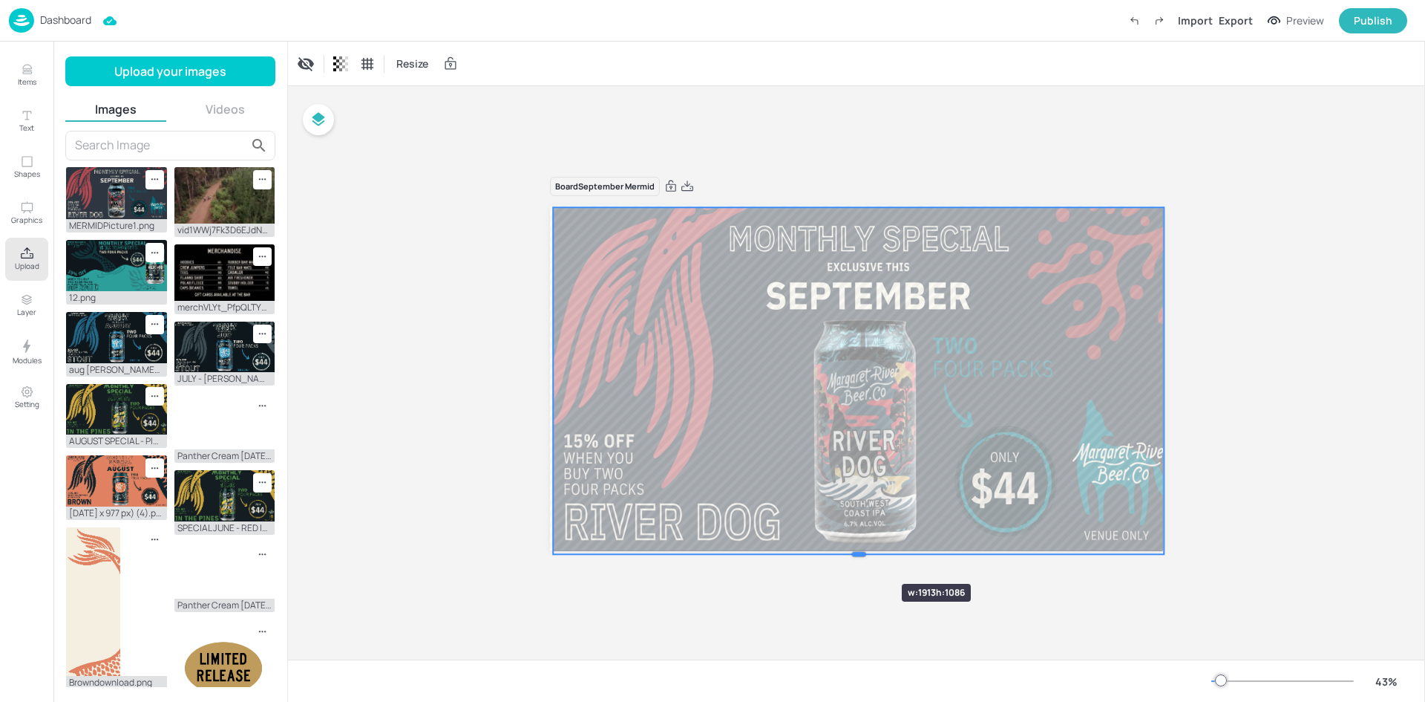
drag, startPoint x: 857, startPoint y: 540, endPoint x: 857, endPoint y: 557, distance: 17.1
click at [857, 557] on div at bounding box center [858, 554] width 611 height 12
click at [554, 374] on div at bounding box center [551, 379] width 4 height 13
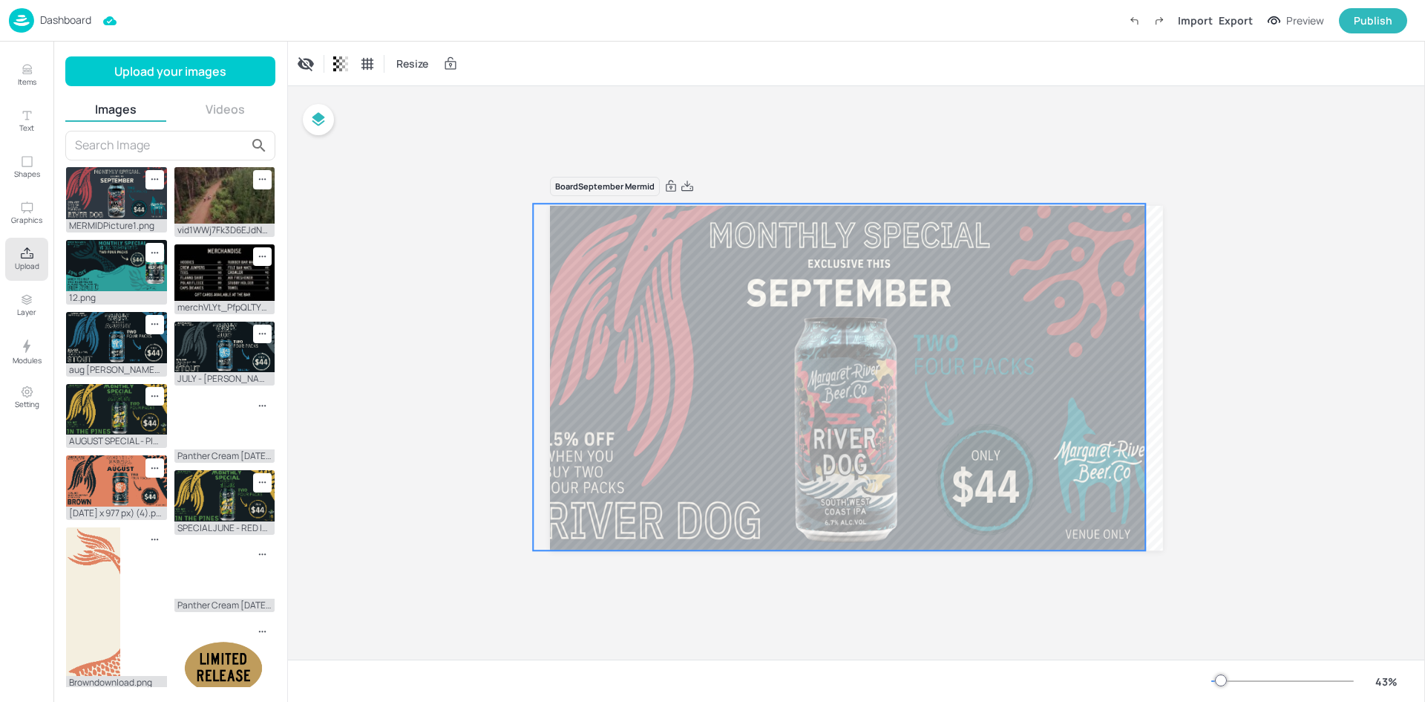
drag, startPoint x: 1030, startPoint y: 401, endPoint x: 1011, endPoint y: 397, distance: 18.9
click at [1011, 397] on div at bounding box center [846, 377] width 627 height 349
drag, startPoint x: 1143, startPoint y: 378, endPoint x: 1156, endPoint y: 376, distance: 12.8
click at [1156, 376] on div at bounding box center [1158, 376] width 4 height 13
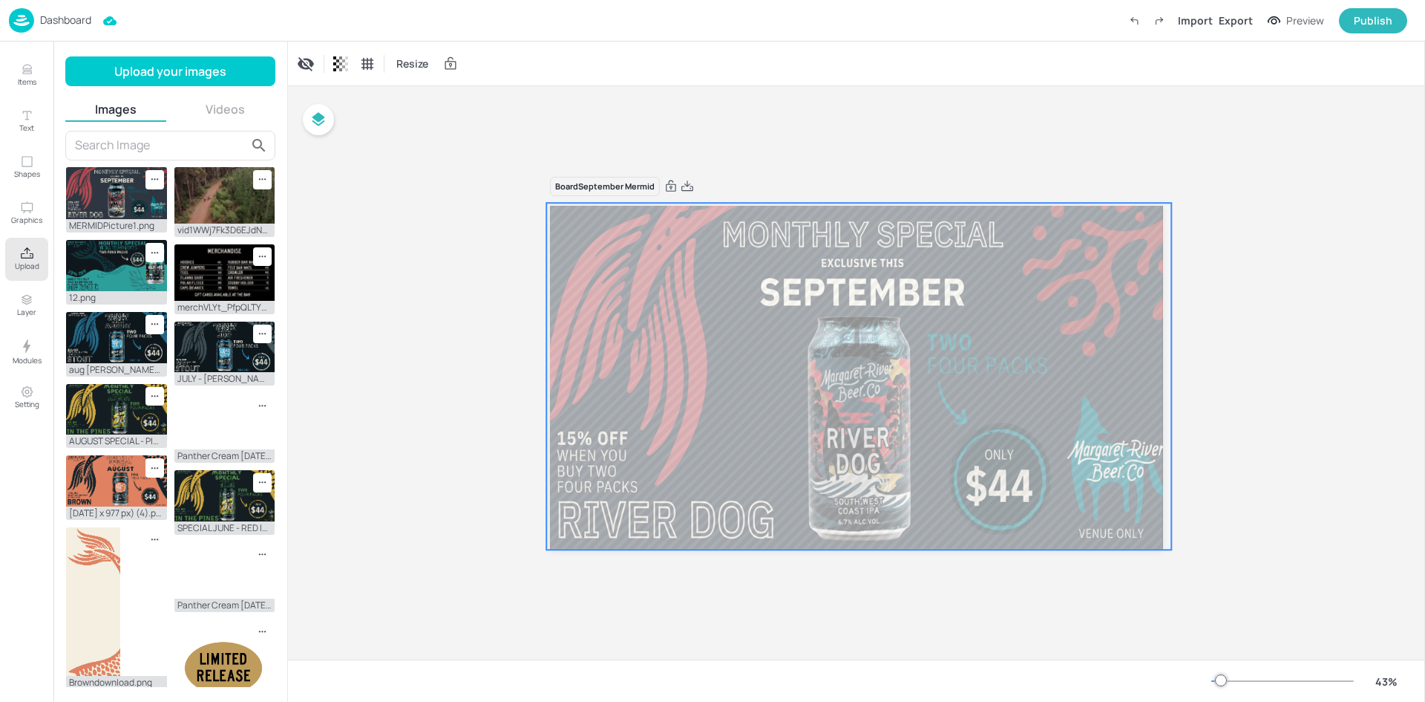
drag, startPoint x: 988, startPoint y: 404, endPoint x: 1001, endPoint y: 403, distance: 13.4
click at [1001, 403] on div at bounding box center [859, 377] width 627 height 349
click at [548, 376] on div at bounding box center [549, 375] width 4 height 13
click at [1172, 379] on div at bounding box center [1167, 376] width 12 height 347
drag, startPoint x: 856, startPoint y: 550, endPoint x: 847, endPoint y: 546, distance: 10.0
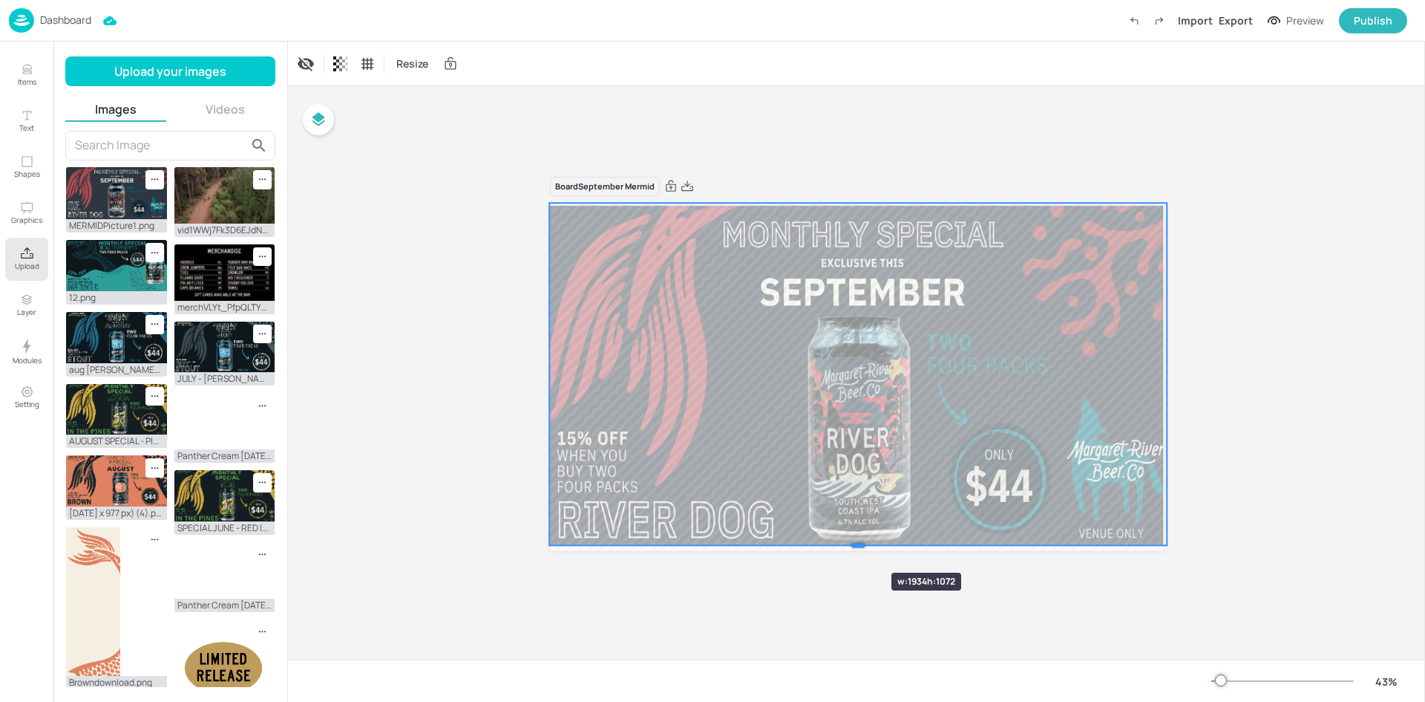
click at [847, 546] on div at bounding box center [858, 545] width 618 height 12
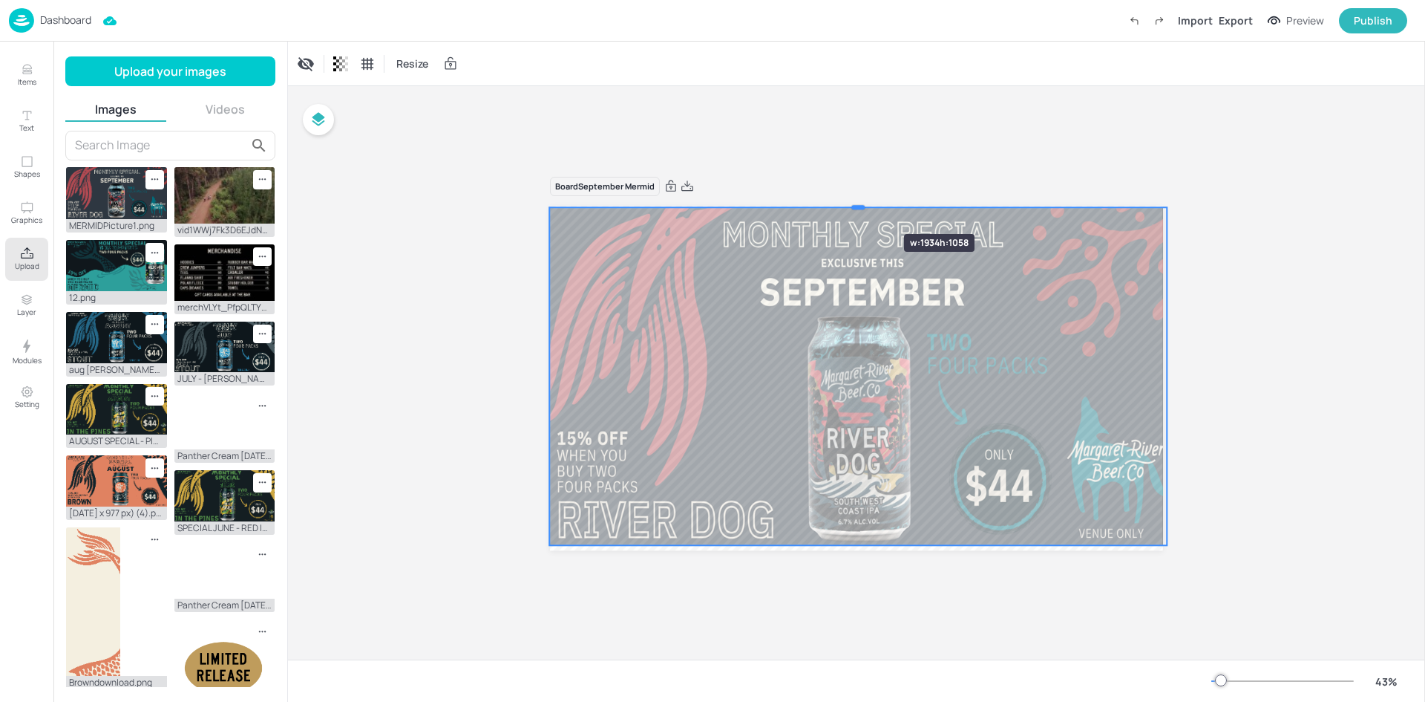
click at [860, 207] on div at bounding box center [858, 207] width 13 height 4
click at [1174, 372] on div at bounding box center [1171, 376] width 12 height 338
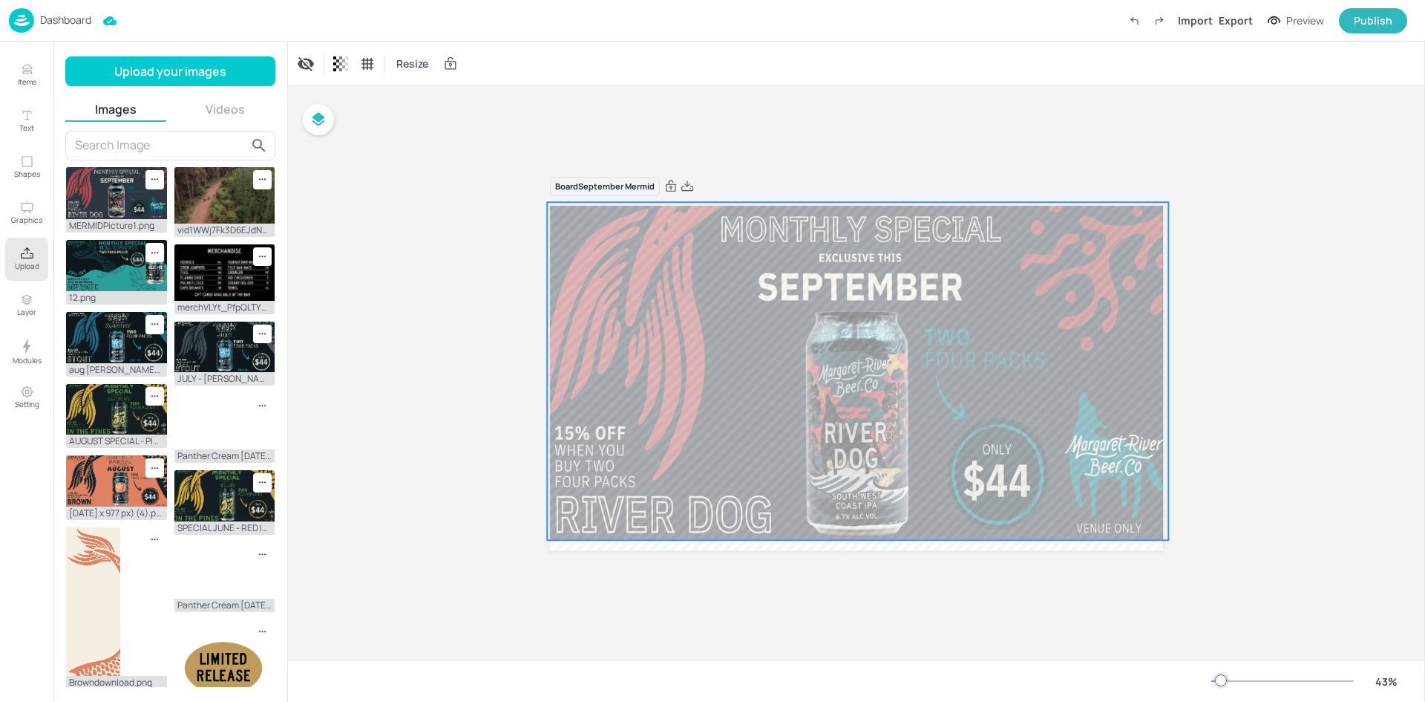
click at [1036, 411] on div at bounding box center [857, 371] width 627 height 349
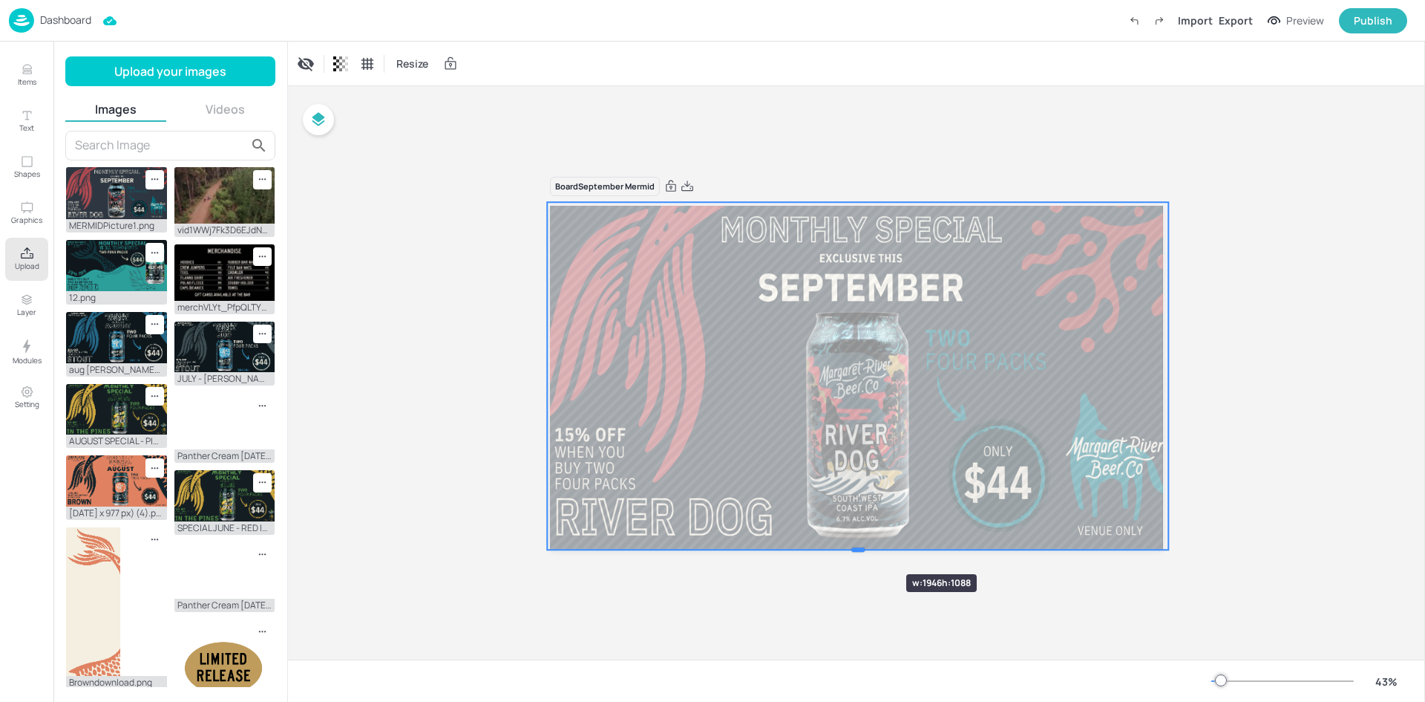
drag, startPoint x: 863, startPoint y: 537, endPoint x: 862, endPoint y: 547, distance: 9.8
click at [862, 547] on div at bounding box center [858, 549] width 13 height 4
click at [774, 451] on div at bounding box center [857, 372] width 628 height 352
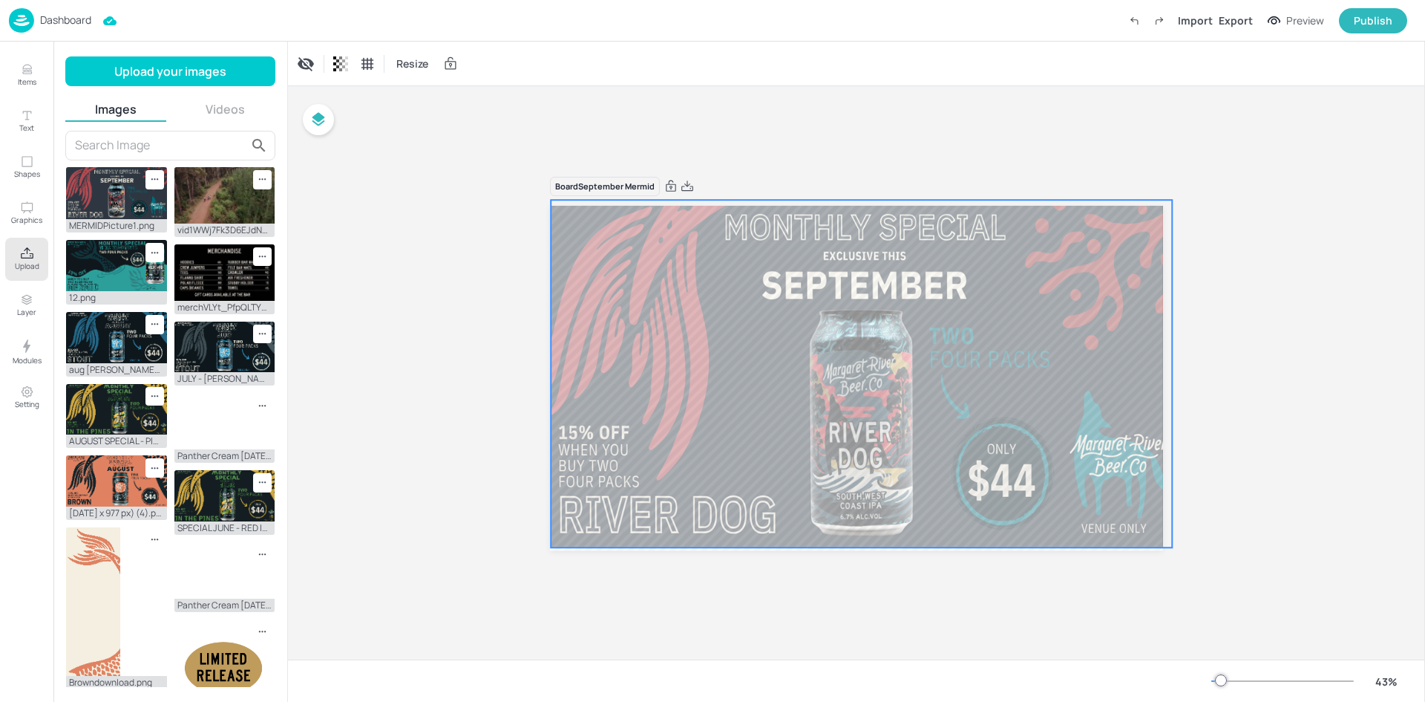
click at [1124, 379] on div at bounding box center [862, 371] width 628 height 352
click at [1425, 334] on div at bounding box center [1425, 372] width 1 height 660
click at [1105, 442] on div at bounding box center [862, 371] width 628 height 352
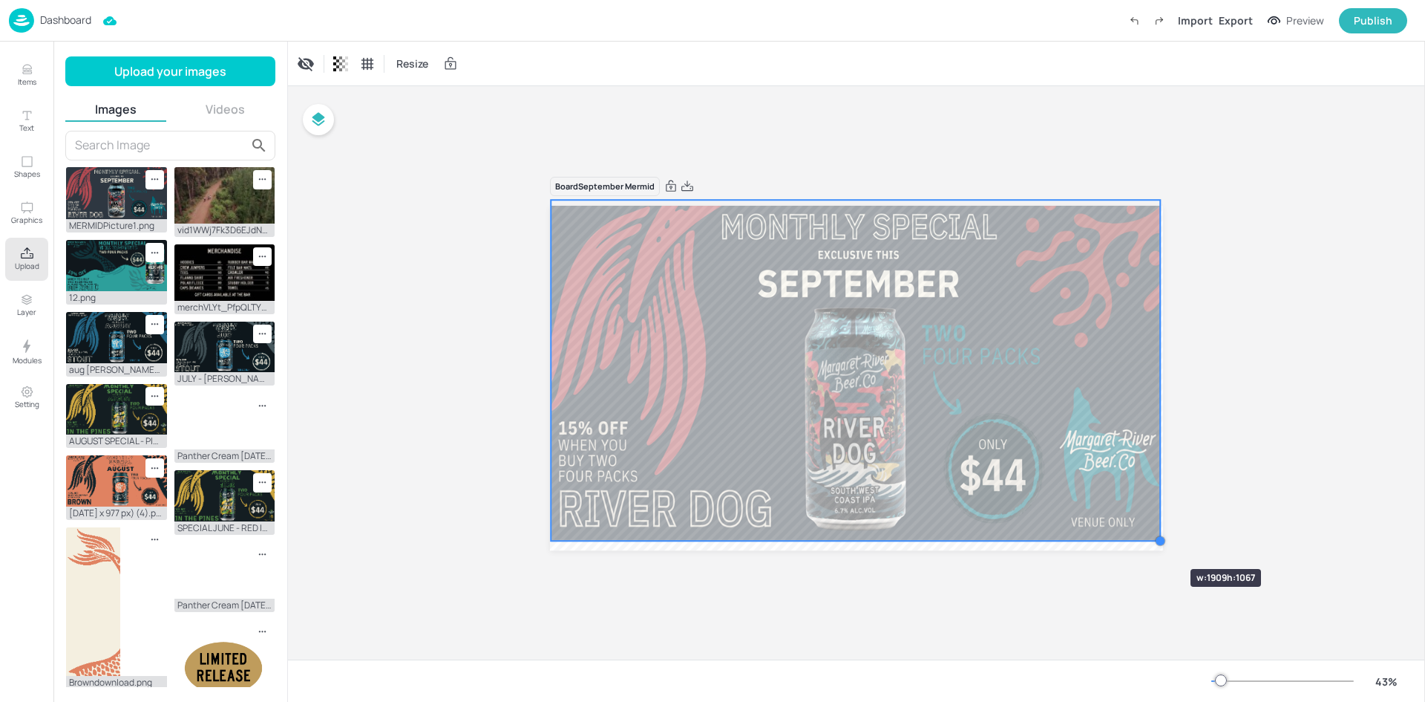
drag, startPoint x: 1173, startPoint y: 549, endPoint x: 1146, endPoint y: 542, distance: 27.5
click at [1146, 542] on div at bounding box center [856, 378] width 613 height 344
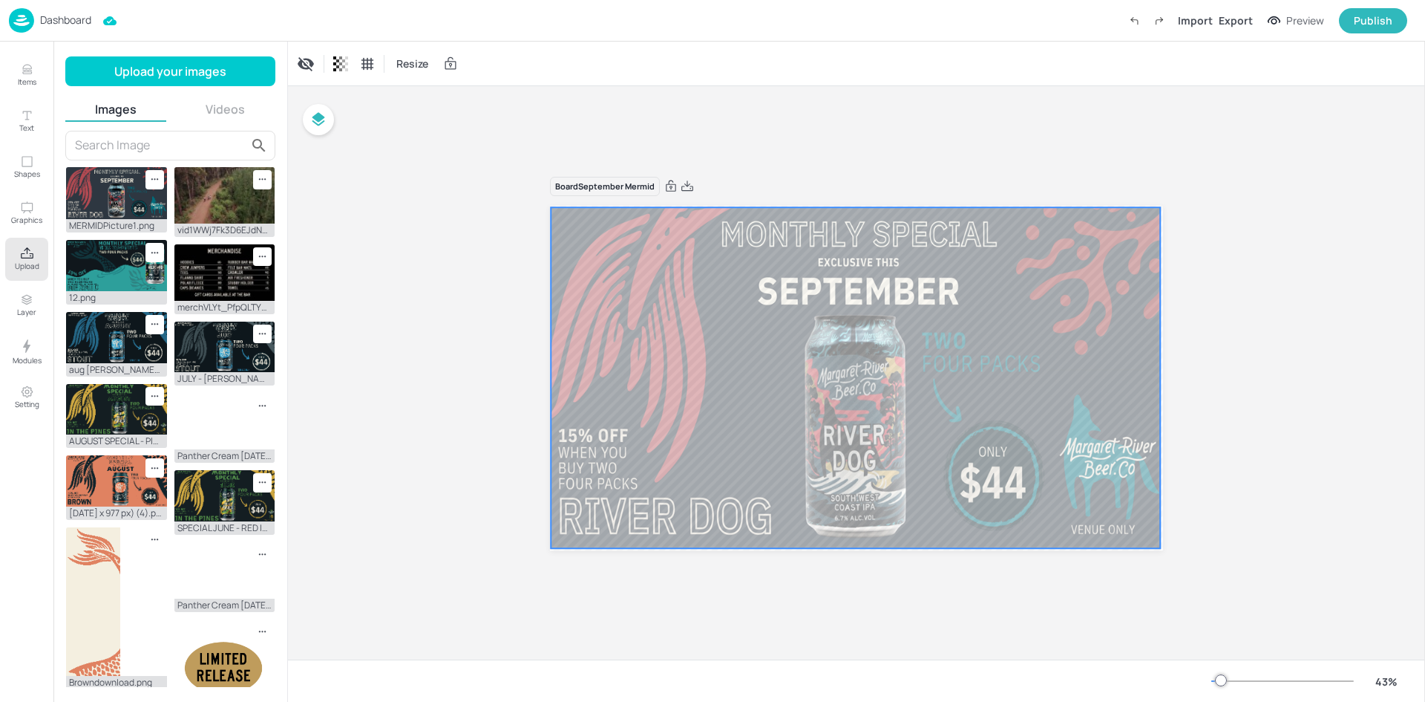
click at [933, 517] on div at bounding box center [857, 375] width 616 height 345
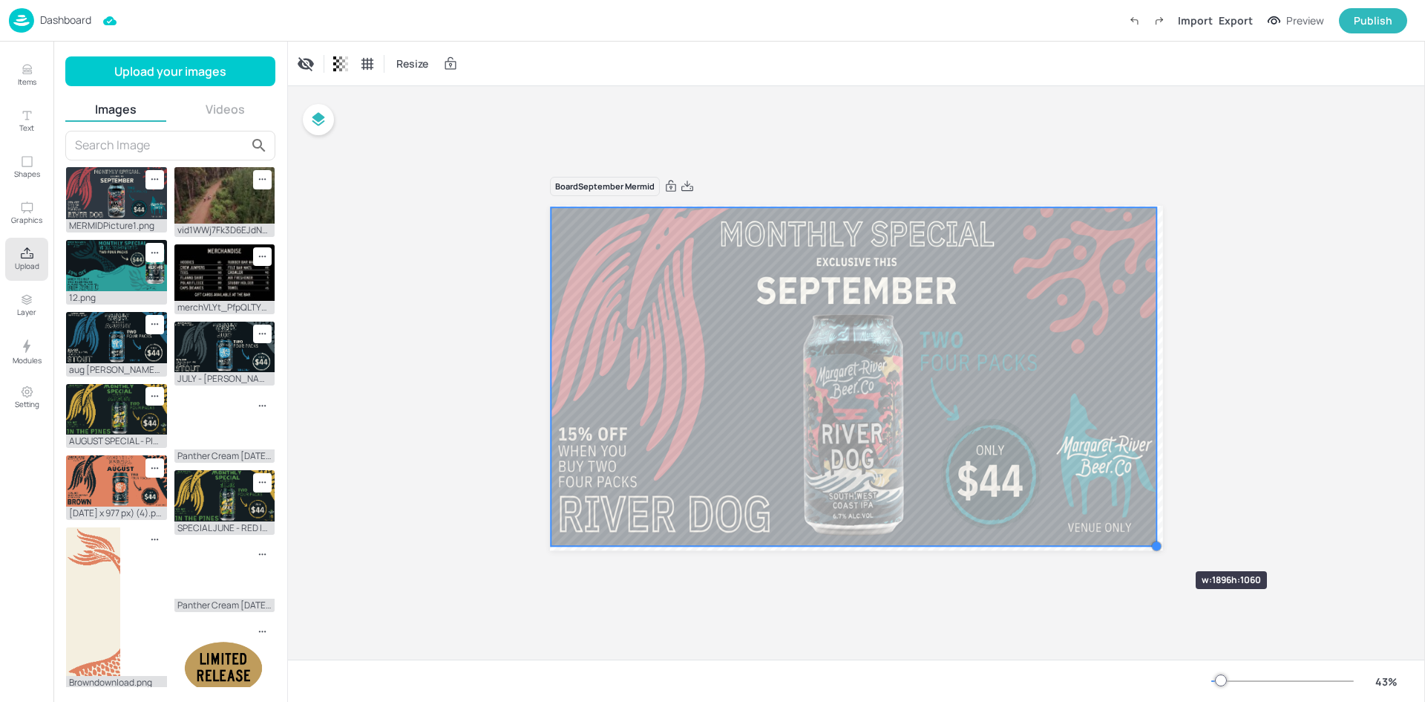
click at [1152, 544] on div at bounding box center [1157, 546] width 12 height 12
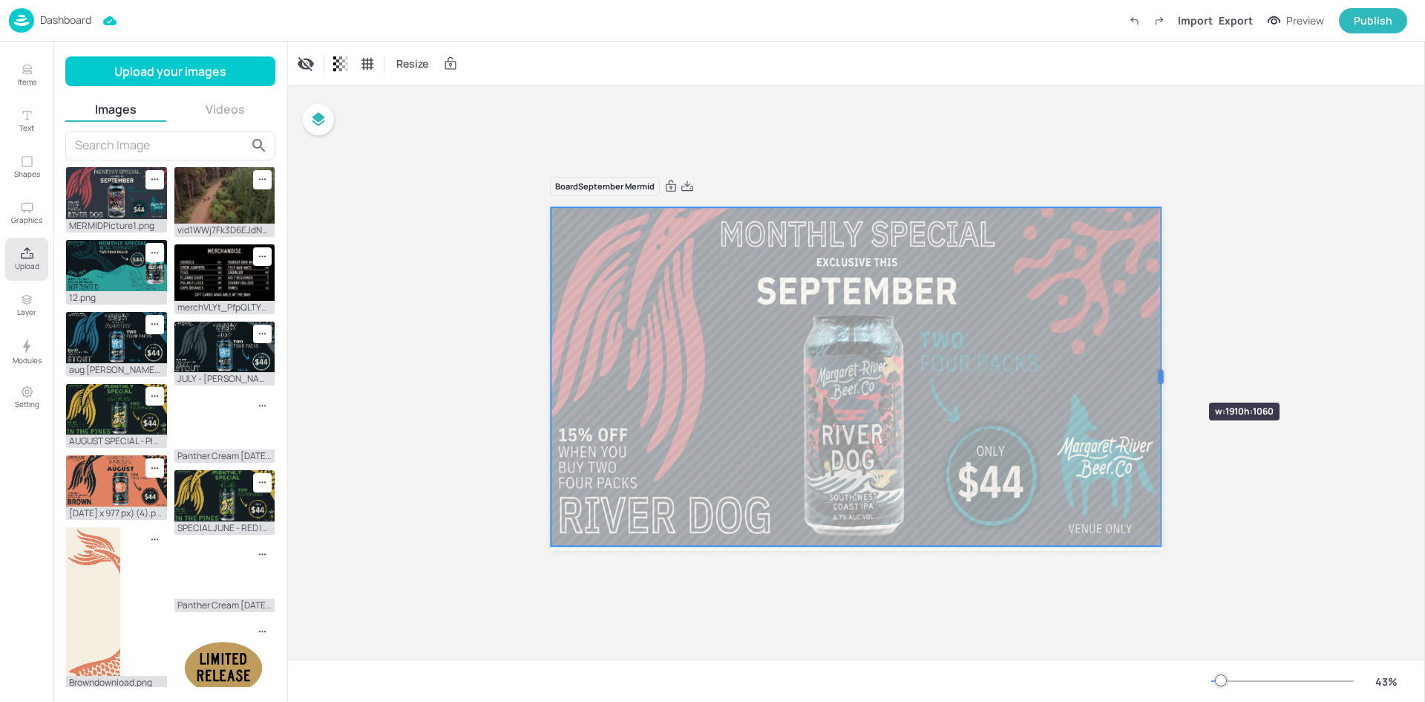
click at [1165, 376] on div at bounding box center [1161, 376] width 12 height 339
click at [1235, 376] on div "Board September Mermid" at bounding box center [856, 372] width 1137 height 573
click at [1231, 385] on div "Board September Mermid" at bounding box center [856, 372] width 1137 height 573
click at [973, 607] on div "Board September Mermid" at bounding box center [856, 372] width 1137 height 573
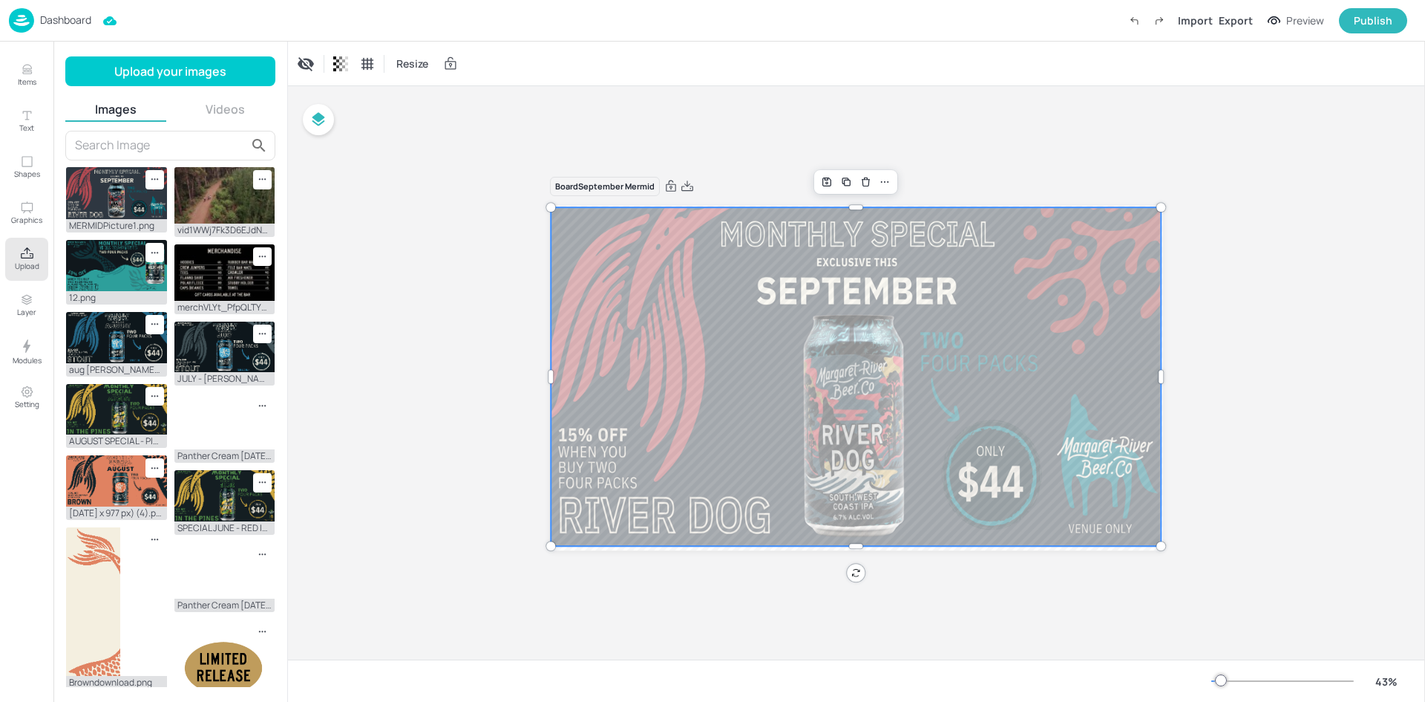
click at [972, 589] on div "Board September Mermid" at bounding box center [856, 372] width 1137 height 573
click at [746, 454] on div at bounding box center [855, 375] width 612 height 344
click at [497, 389] on div "Board September Mermid" at bounding box center [856, 372] width 1137 height 573
click at [747, 340] on div at bounding box center [855, 375] width 612 height 344
click at [924, 405] on div at bounding box center [855, 375] width 612 height 344
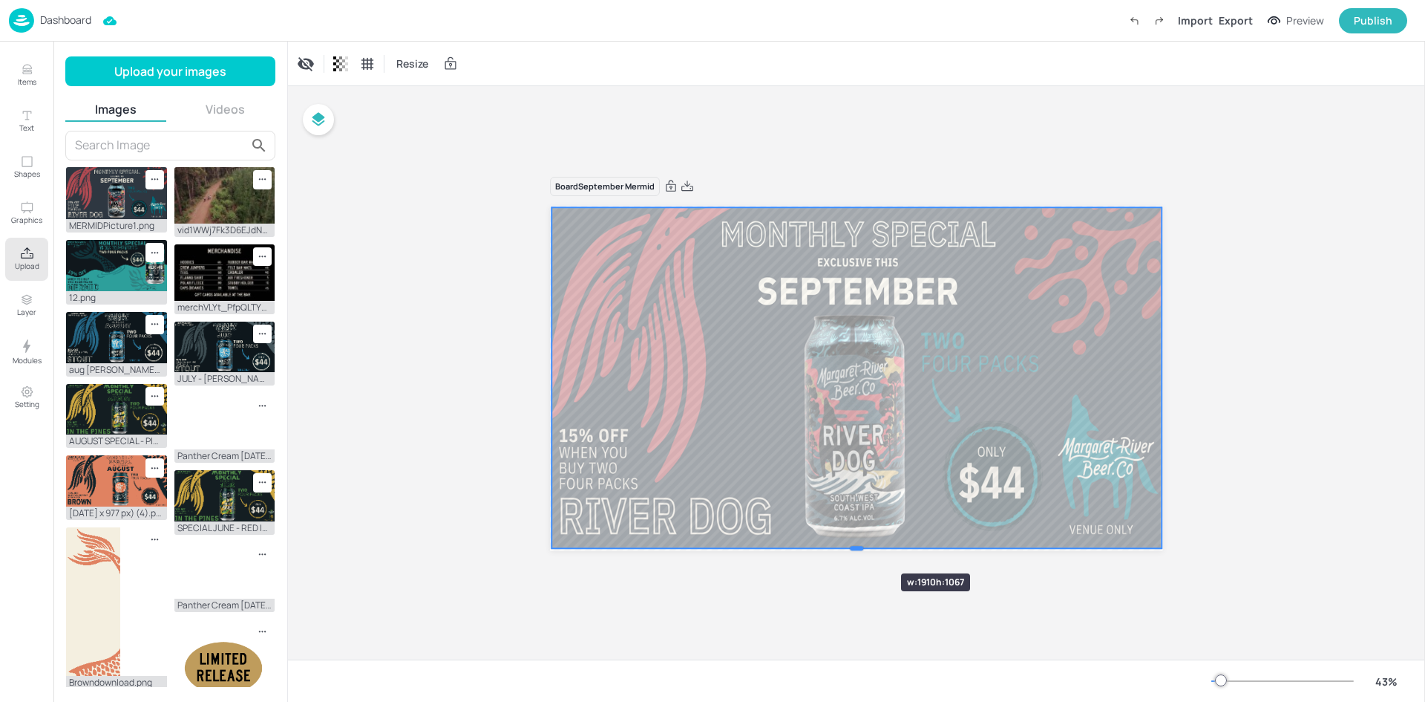
click at [857, 546] on div at bounding box center [856, 548] width 13 height 4
click at [861, 205] on div at bounding box center [856, 204] width 13 height 4
click at [766, 372] on div at bounding box center [855, 375] width 613 height 345
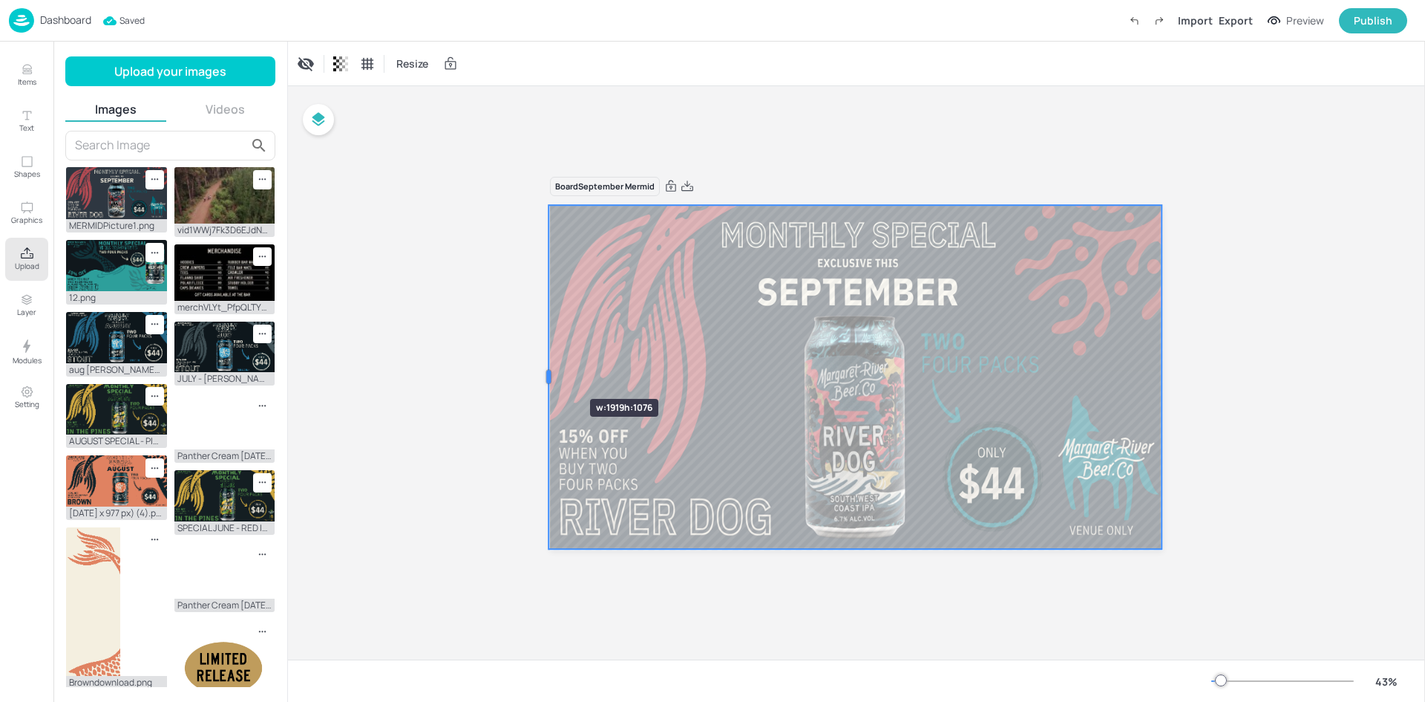
click at [546, 372] on div at bounding box center [549, 377] width 12 height 344
click at [1163, 377] on div at bounding box center [1162, 376] width 4 height 13
click at [1290, 340] on div "Board September Mermid" at bounding box center [856, 372] width 1137 height 573
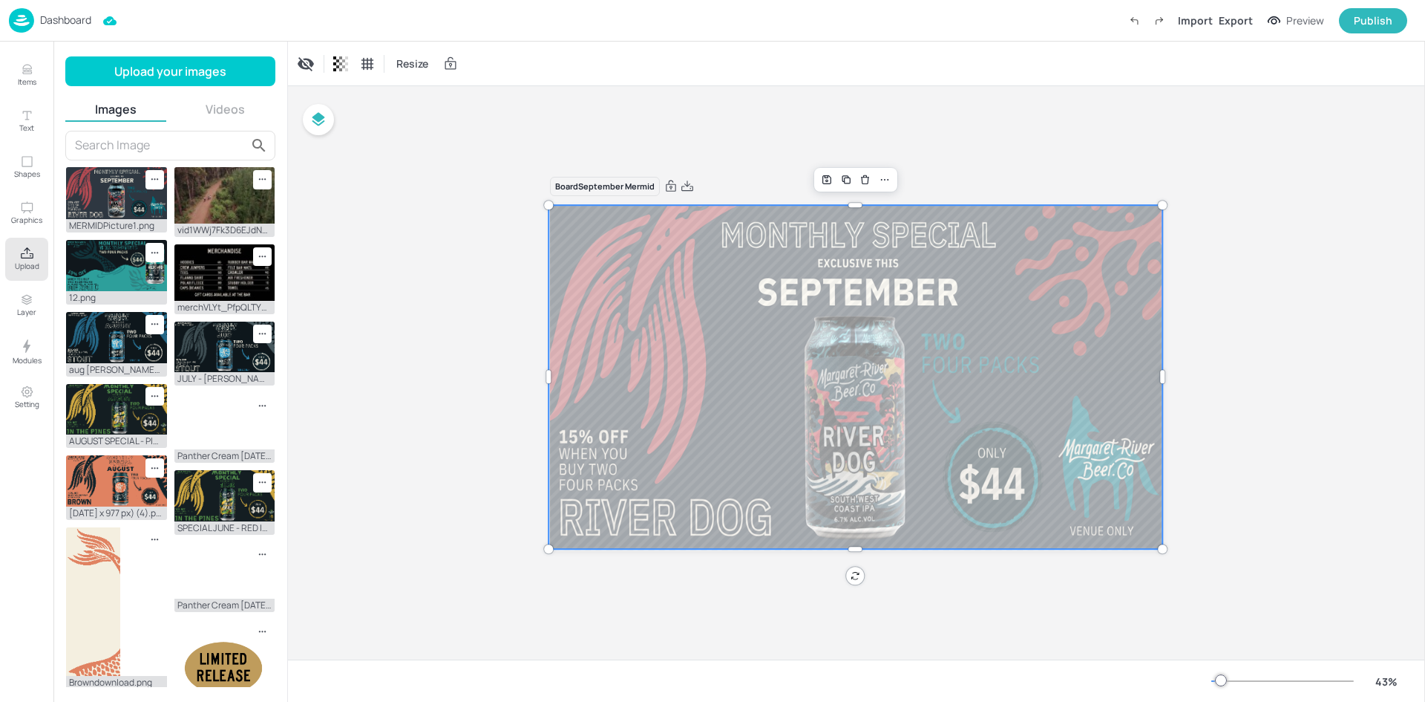
click at [1290, 340] on div "Board September Mermid" at bounding box center [856, 372] width 1137 height 573
drag, startPoint x: 1299, startPoint y: 322, endPoint x: 1304, endPoint y: 259, distance: 63.3
click at [1304, 259] on div "Board September Mermid" at bounding box center [856, 372] width 1137 height 573
